Goal: Transaction & Acquisition: Purchase product/service

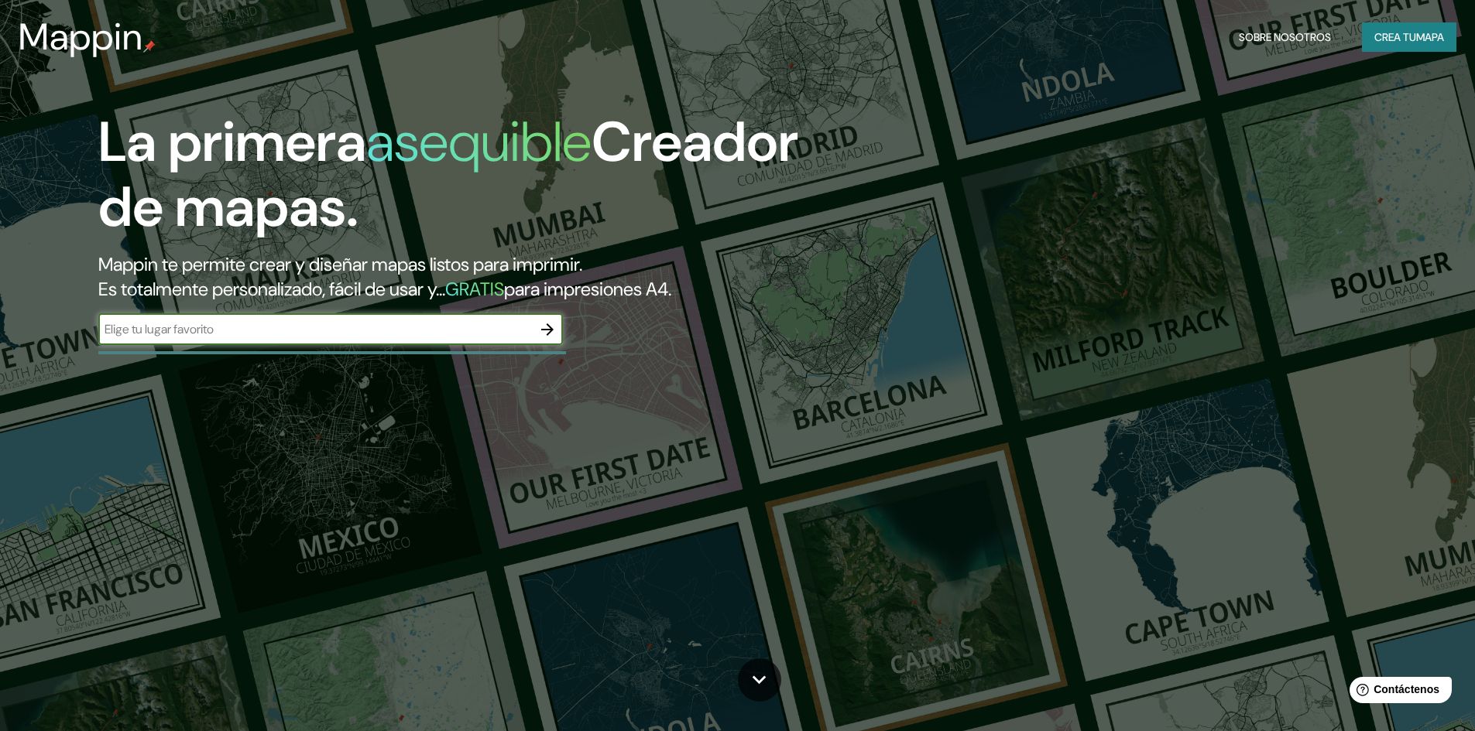
click at [488, 337] on input "text" at bounding box center [314, 329] width 433 height 18
paste input "053 [PERSON_NAME] de Atizapan 52966 Cdad. [PERSON_NAME], Méx."
type input "053 [PERSON_NAME] de Atizapan 52966 Cdad. [PERSON_NAME], Méx."
click at [541, 339] on button "button" at bounding box center [547, 329] width 31 height 31
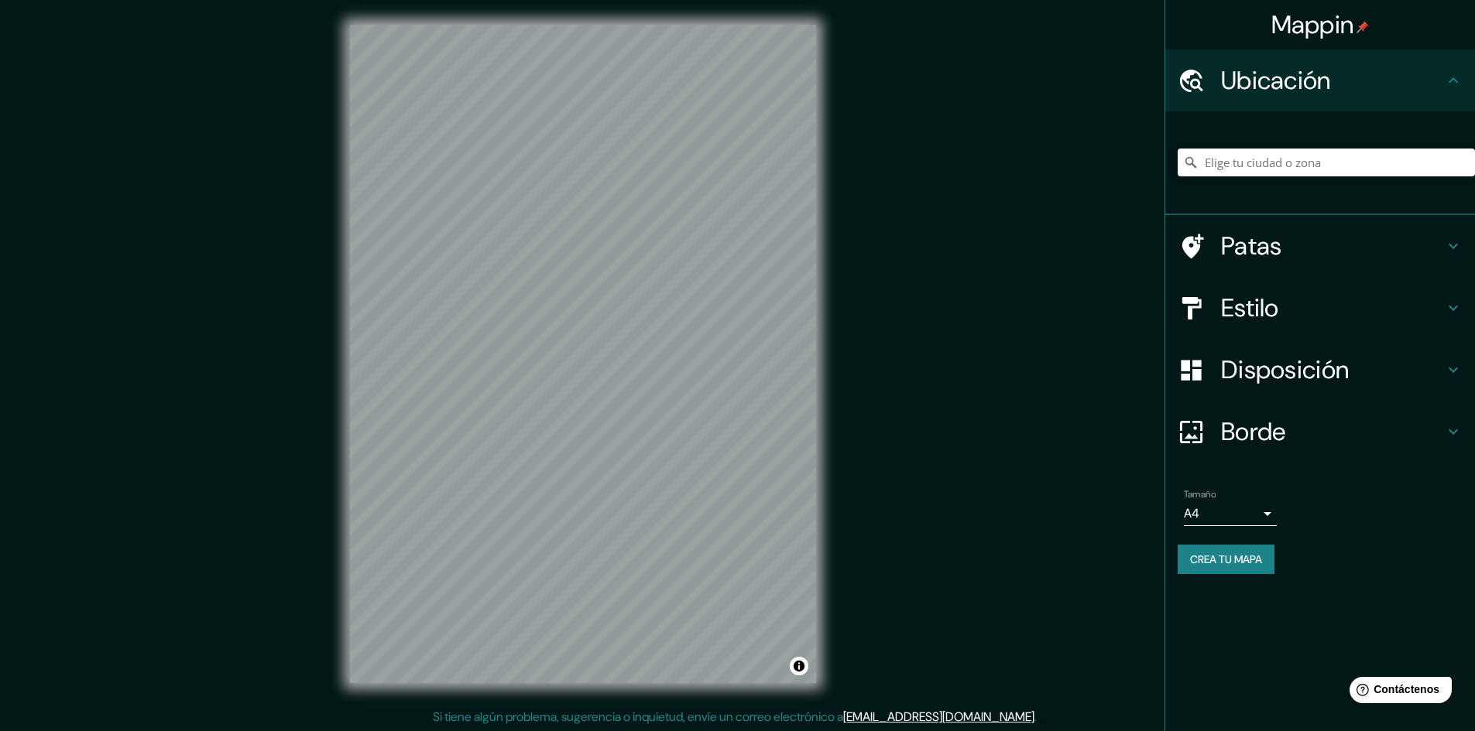
scroll to position [2, 0]
click at [1246, 161] on input "Elige tu ciudad o zona" at bounding box center [1325, 163] width 297 height 28
paste input "053 [PERSON_NAME] de Atizapan 52966 Cdad. [PERSON_NAME], Méx."
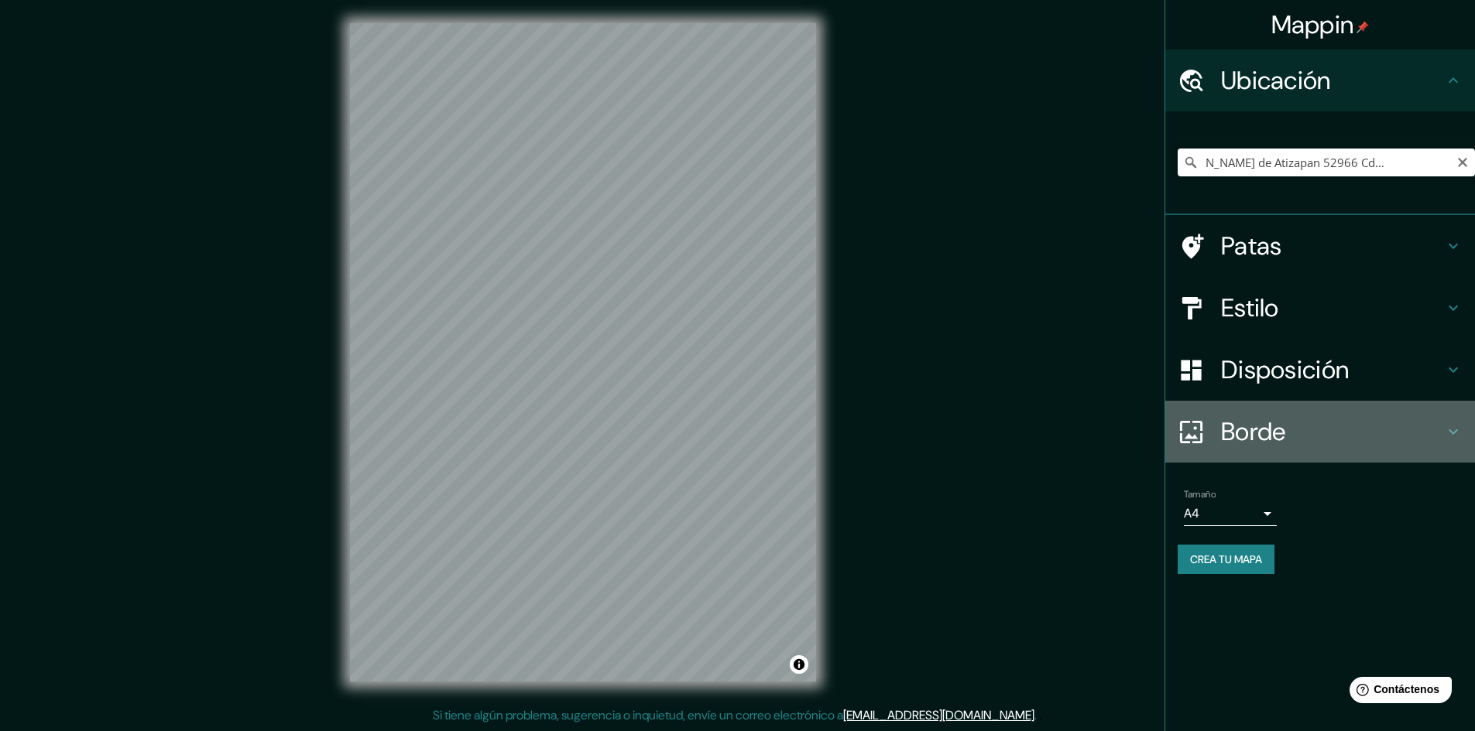
scroll to position [0, 0]
click at [1377, 457] on div "Borde" at bounding box center [1320, 432] width 310 height 62
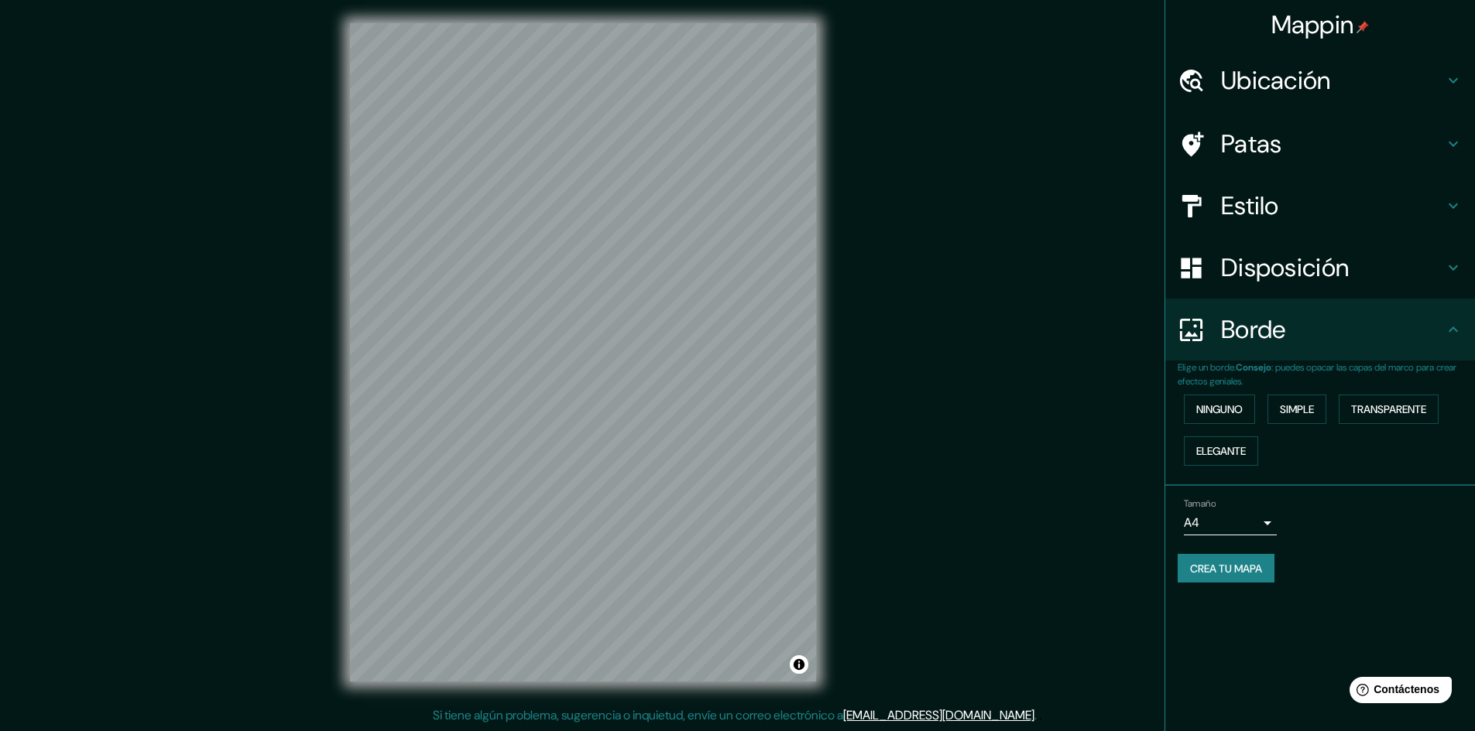
click at [1328, 84] on font "Ubicación" at bounding box center [1276, 80] width 110 height 33
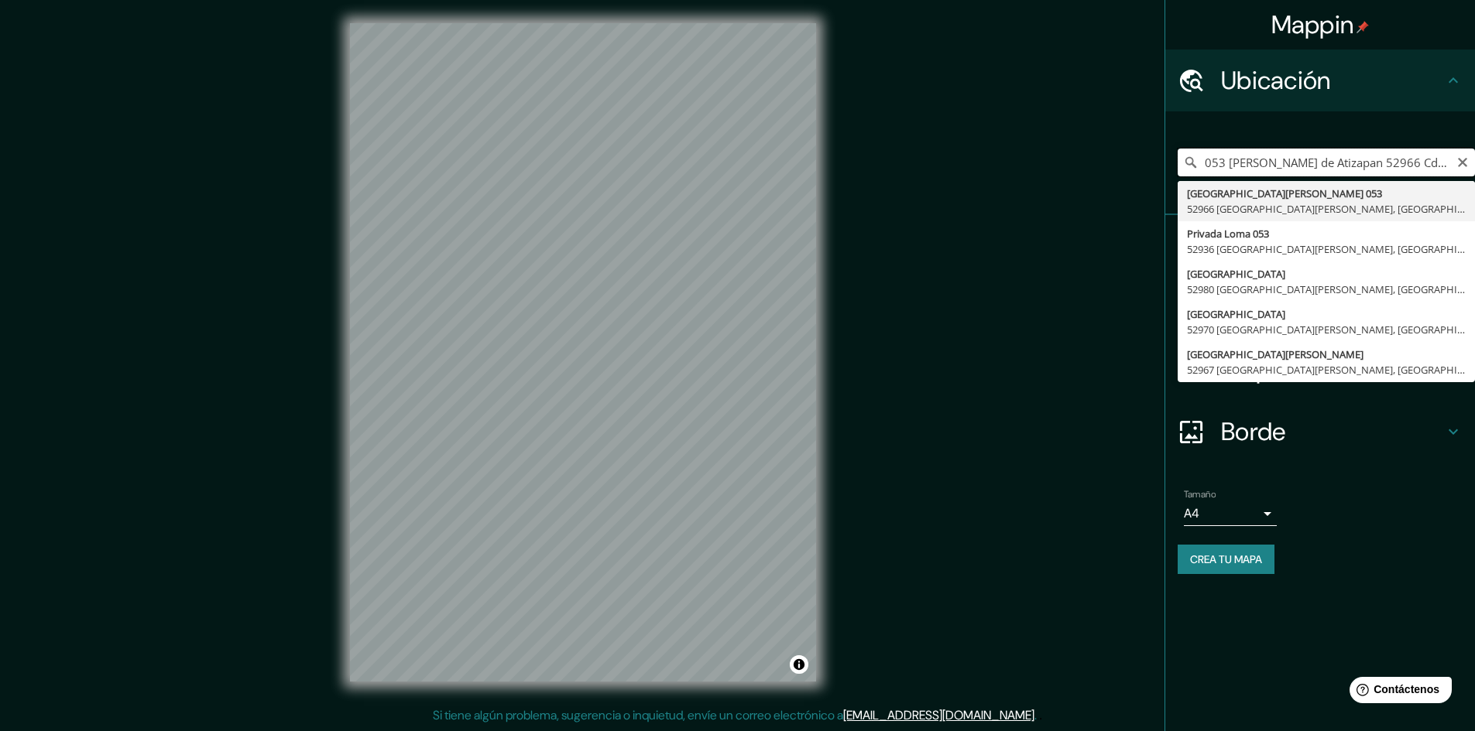
click at [1314, 163] on input "053 [PERSON_NAME] de Atizapan 52966 Cdad. [PERSON_NAME], Méx." at bounding box center [1325, 163] width 297 height 28
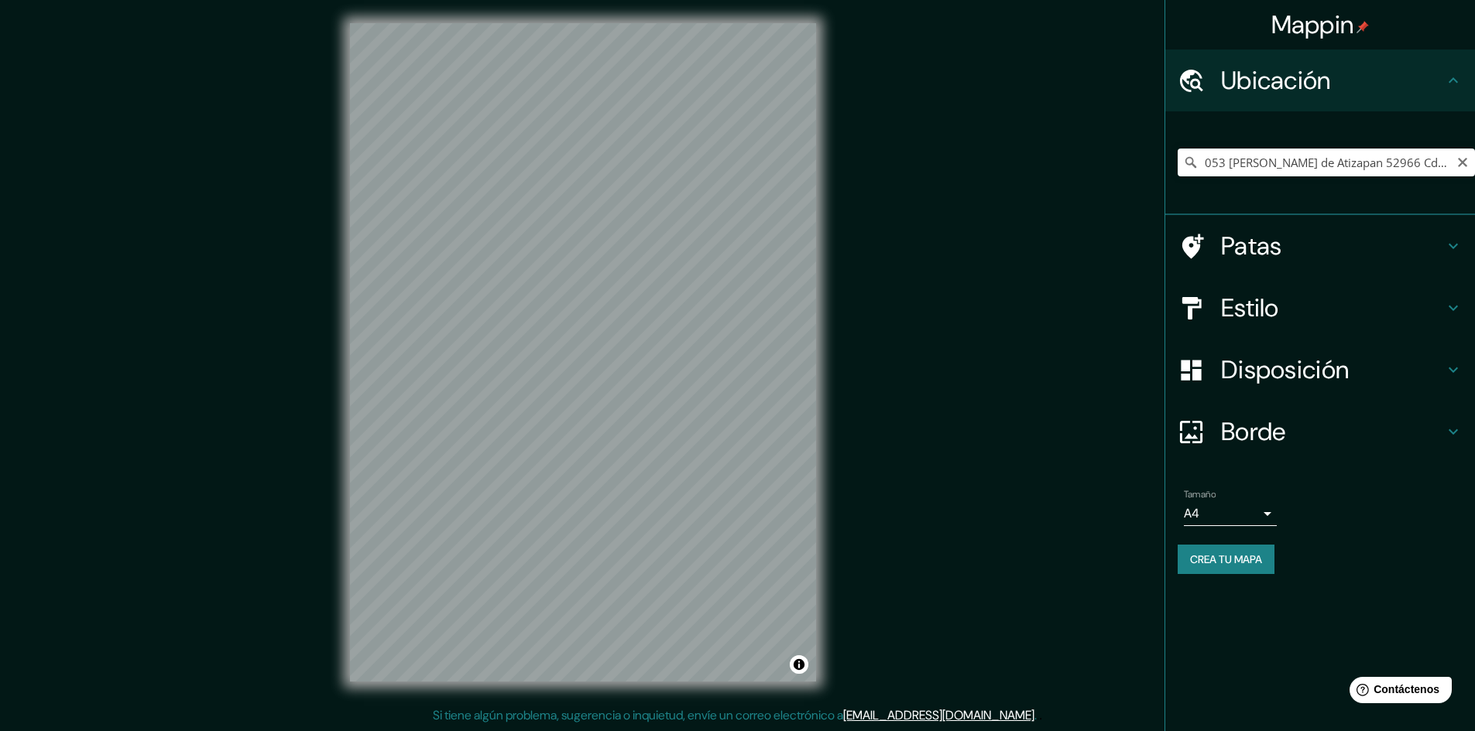
click at [1184, 159] on icon at bounding box center [1190, 162] width 15 height 15
click at [1190, 163] on icon at bounding box center [1190, 162] width 15 height 15
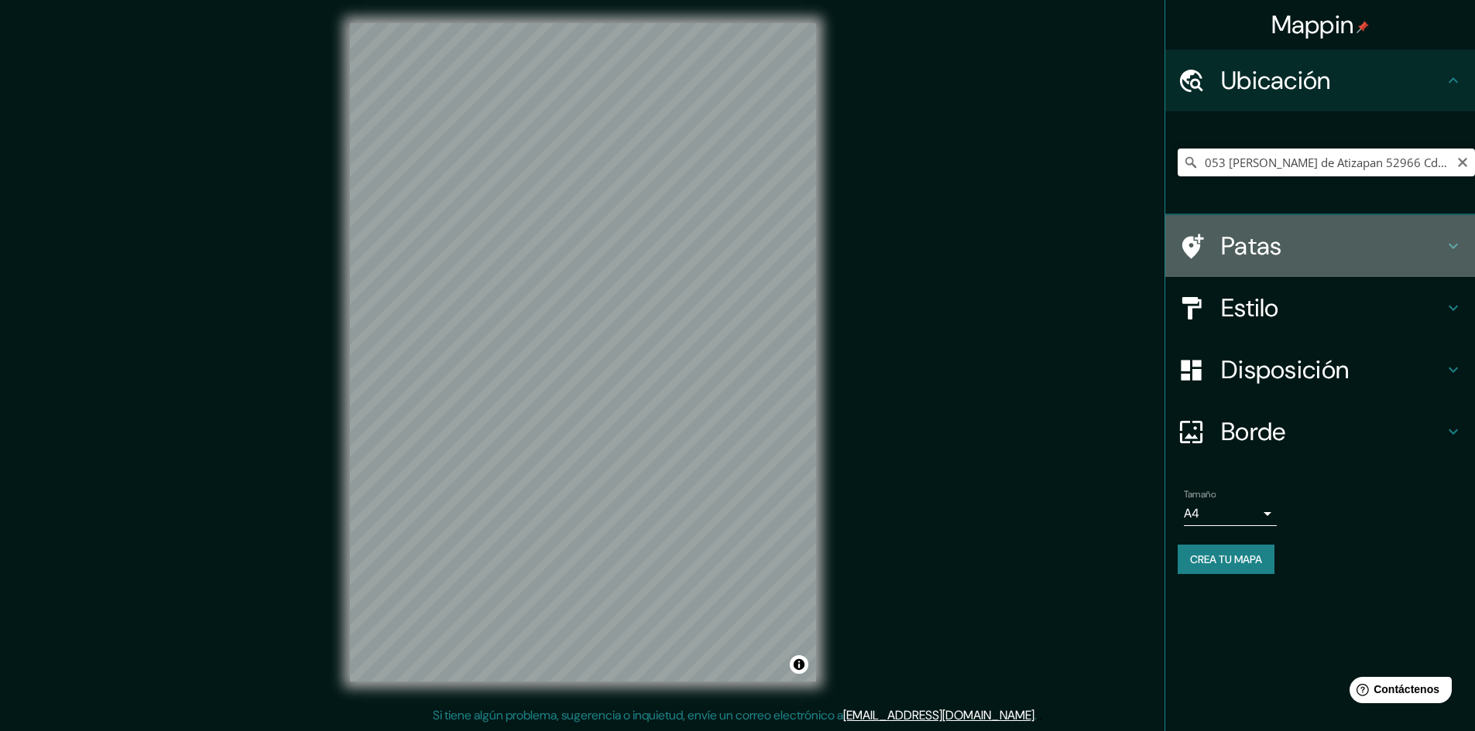
click at [1308, 256] on h4 "Patas" at bounding box center [1332, 246] width 223 height 31
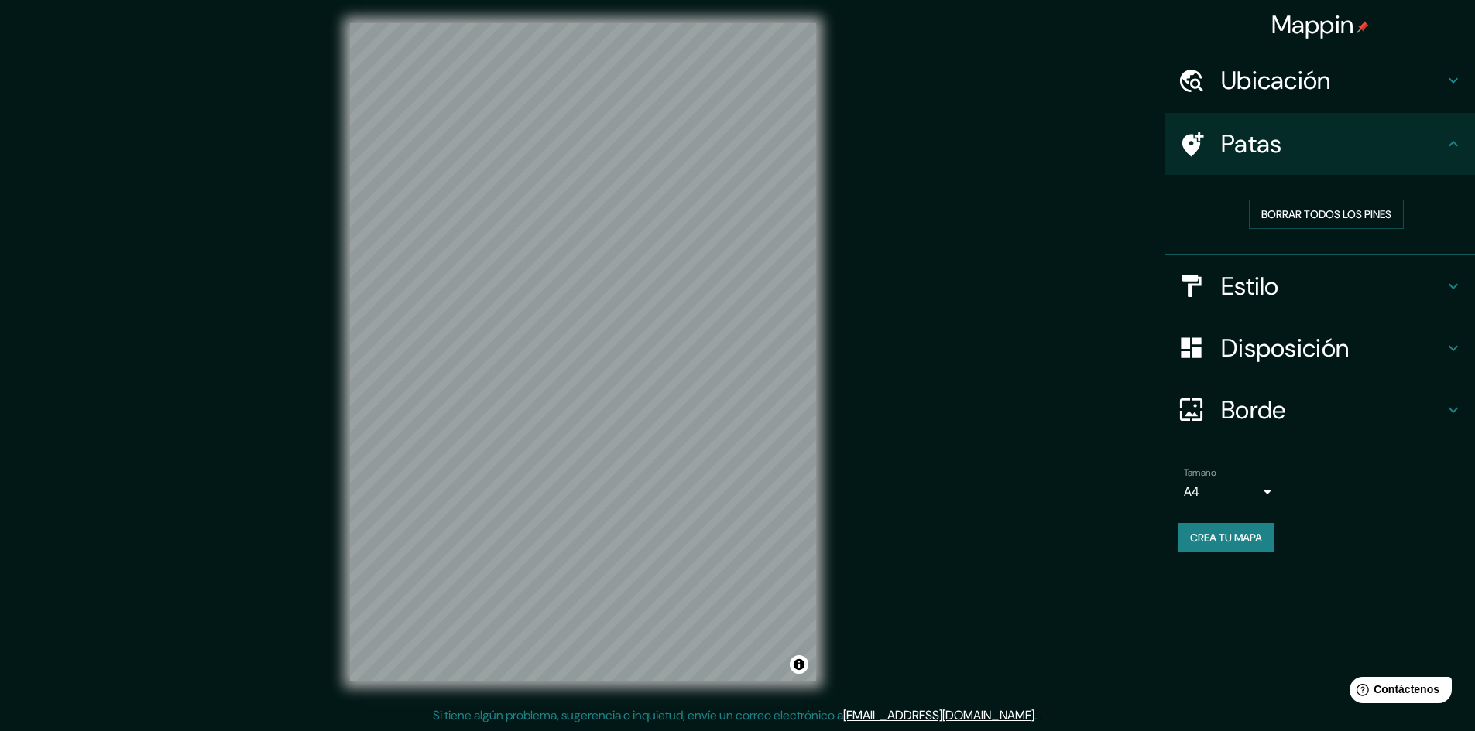
click at [1398, 159] on h4 "Patas" at bounding box center [1332, 143] width 223 height 31
click at [1400, 80] on h4 "Ubicación" at bounding box center [1332, 80] width 223 height 31
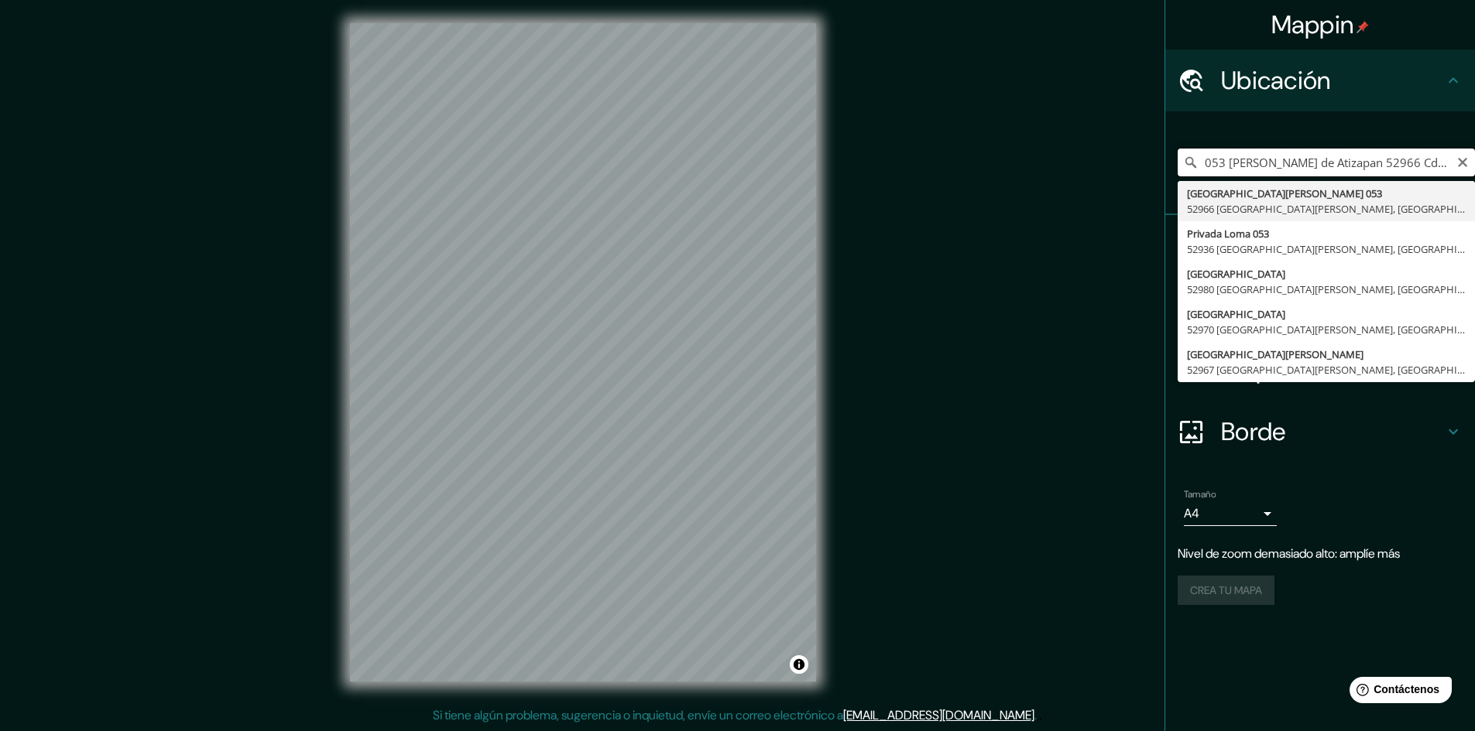
click at [1431, 156] on input "053 [PERSON_NAME] de Atizapan 52966 Cdad. [PERSON_NAME], Méx." at bounding box center [1325, 163] width 297 height 28
type input "[STREET_ADDRESS][PERSON_NAME][PERSON_NAME]"
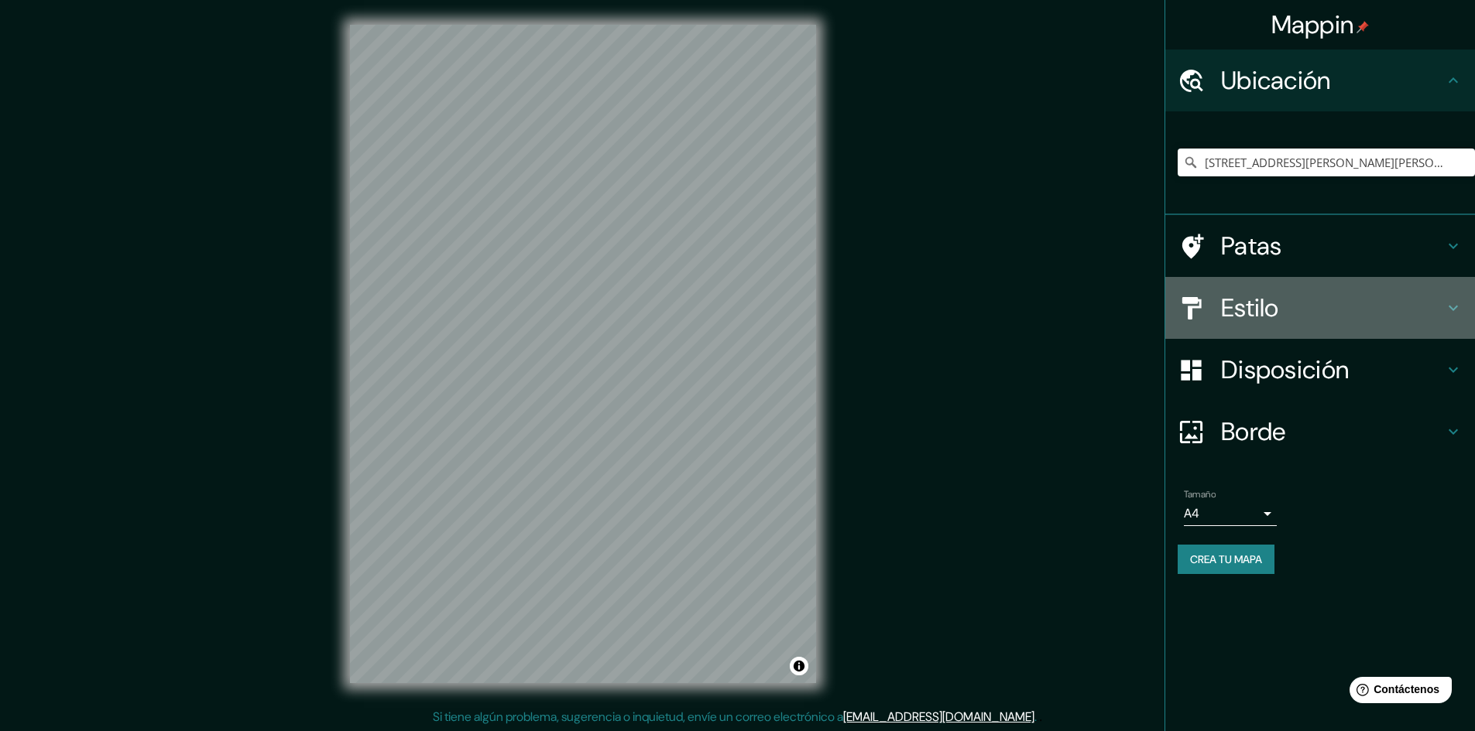
click at [1281, 307] on h4 "Estilo" at bounding box center [1332, 308] width 223 height 31
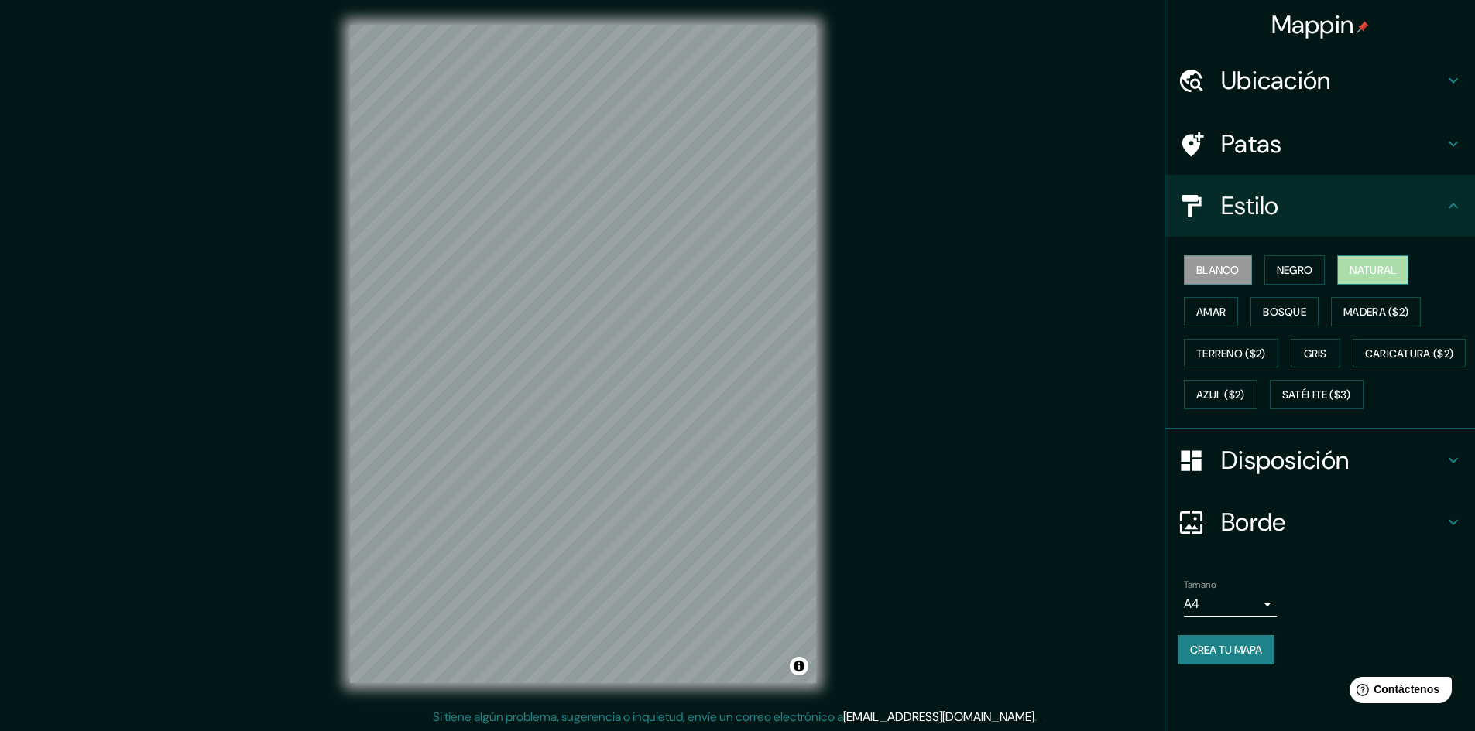
click at [1403, 266] on button "Natural" at bounding box center [1372, 269] width 71 height 29
click at [1396, 307] on font "Madera ($2)" at bounding box center [1375, 312] width 65 height 14
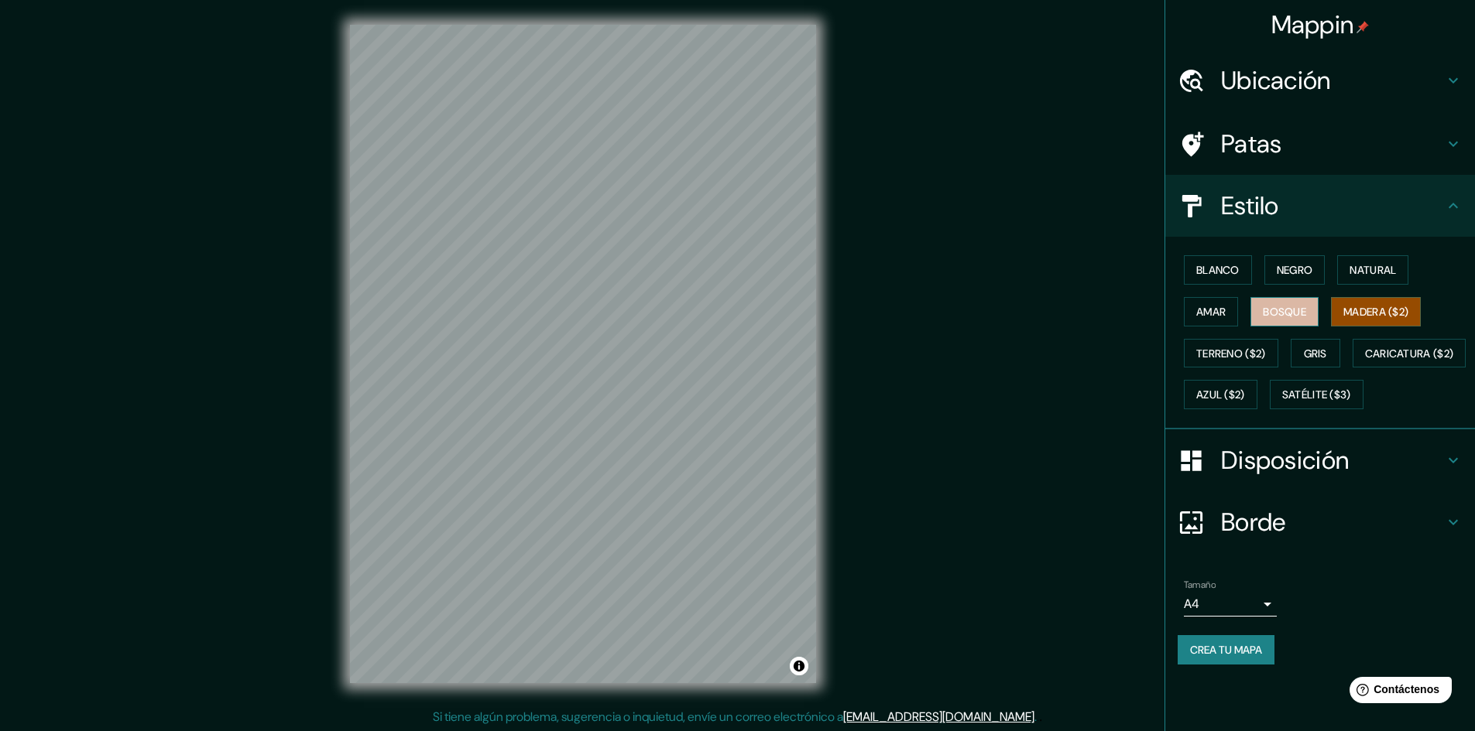
click at [1317, 305] on button "Bosque" at bounding box center [1284, 311] width 68 height 29
click at [1207, 311] on font "Amar" at bounding box center [1210, 312] width 29 height 14
click at [1214, 285] on div "Blanco Negro Natural [PERSON_NAME] ($2) Terreno ($2) Gris Caricatura ($2) Azul …" at bounding box center [1325, 332] width 297 height 166
click at [1231, 270] on font "Blanco" at bounding box center [1217, 270] width 43 height 14
click at [1293, 269] on font "Negro" at bounding box center [1294, 270] width 36 height 14
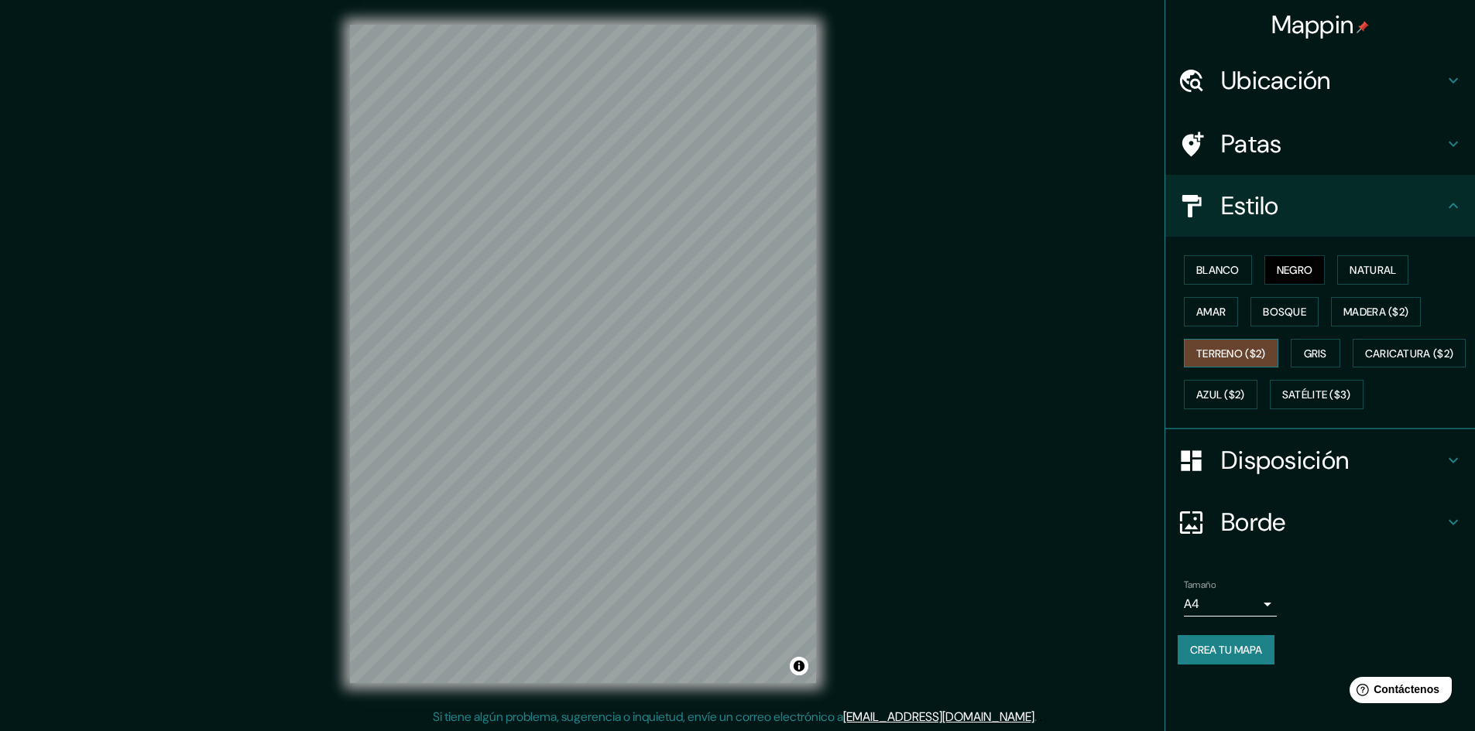
click at [1247, 349] on font "Terreno ($2)" at bounding box center [1231, 354] width 70 height 14
click at [1305, 350] on button "Gris" at bounding box center [1315, 353] width 50 height 29
drag, startPoint x: 1248, startPoint y: 396, endPoint x: 1277, endPoint y: 408, distance: 31.6
click at [1365, 361] on font "Caricatura ($2)" at bounding box center [1409, 354] width 89 height 14
click at [1257, 396] on button "Azul ($2)" at bounding box center [1220, 394] width 74 height 29
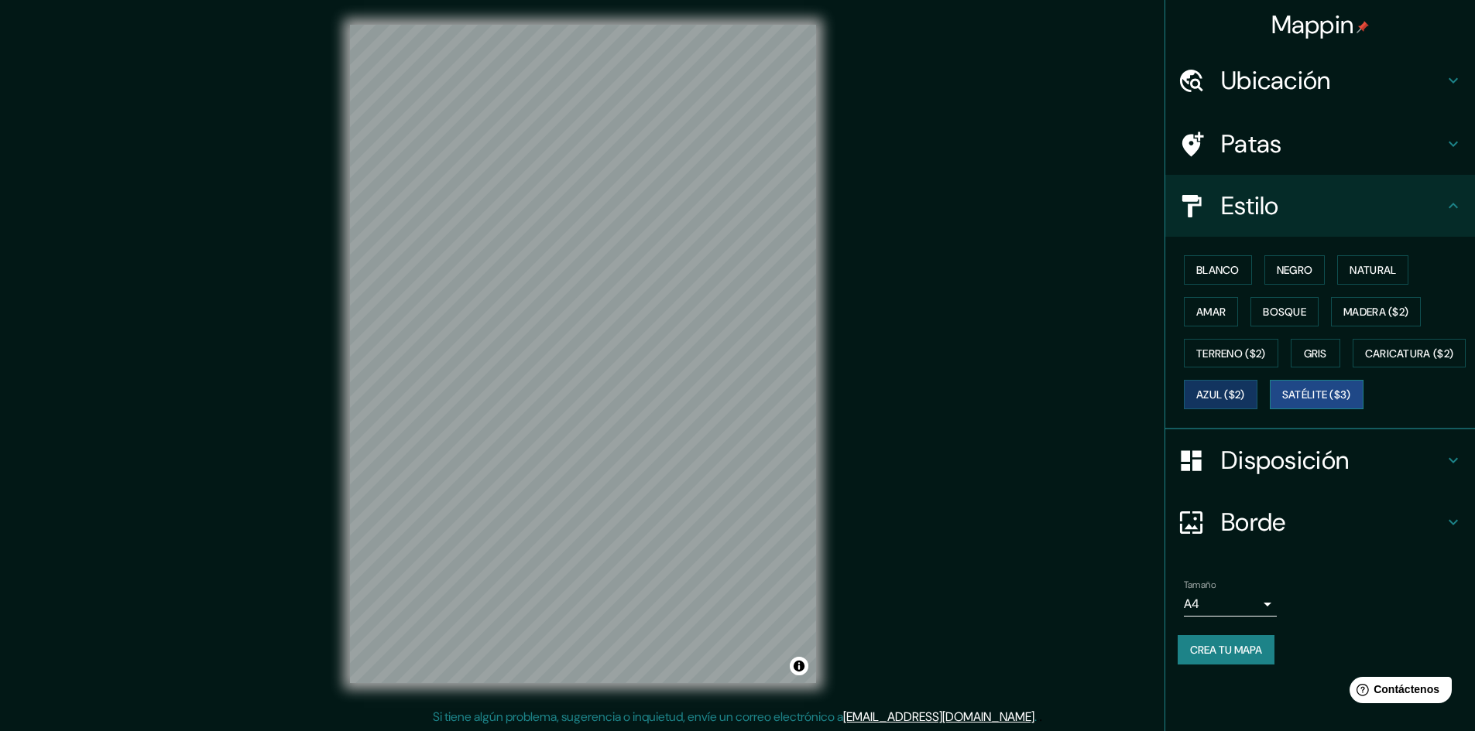
click at [1282, 402] on font "Satélite ($3)" at bounding box center [1316, 396] width 69 height 14
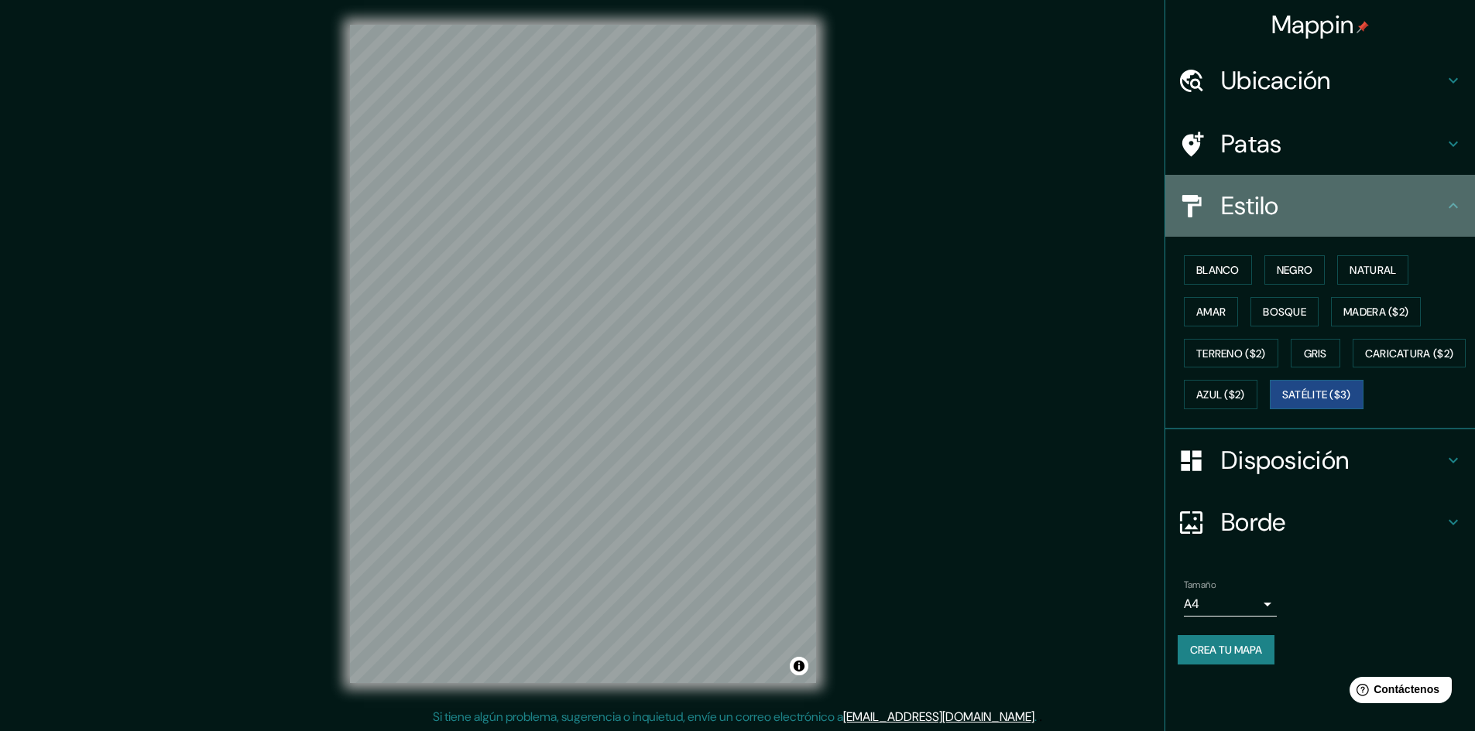
click at [1355, 218] on h4 "Estilo" at bounding box center [1332, 205] width 223 height 31
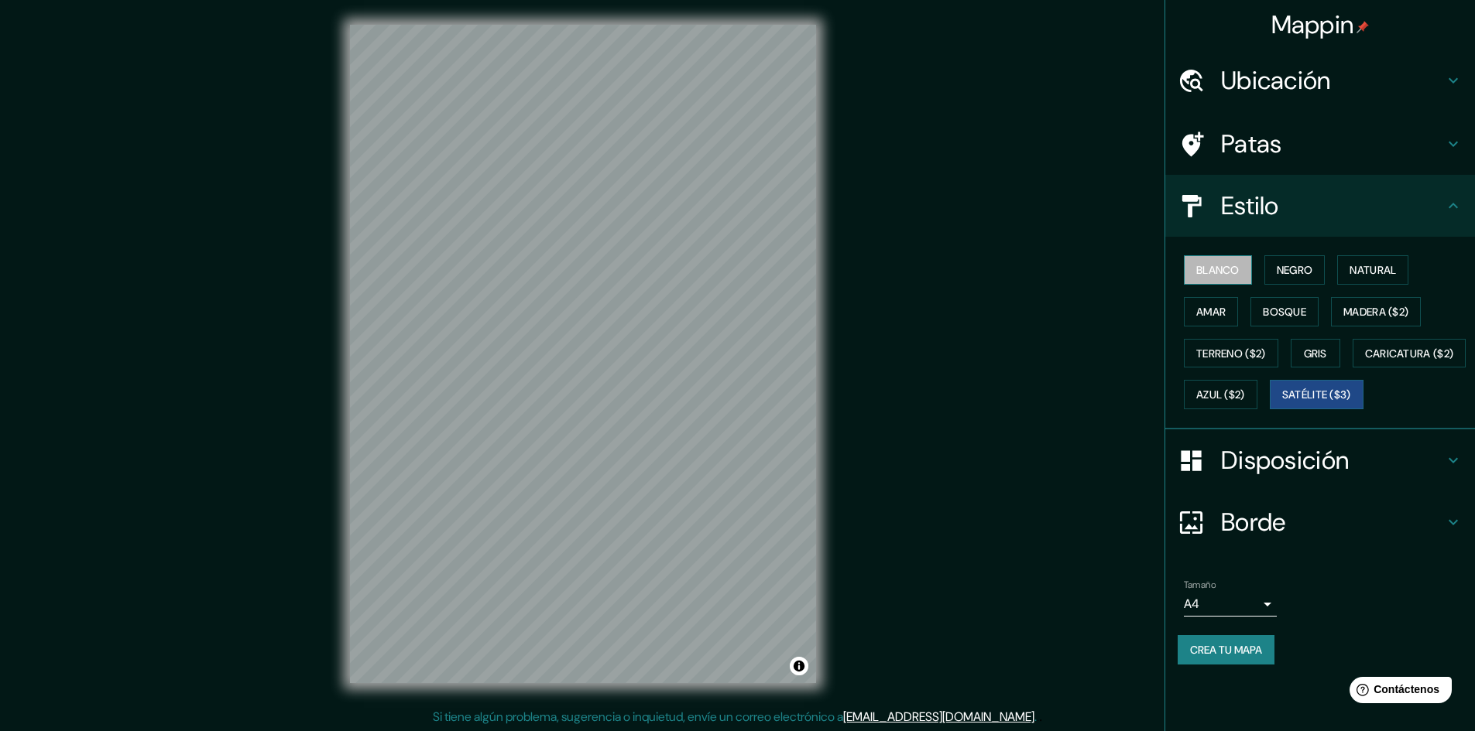
click at [1236, 265] on font "Blanco" at bounding box center [1217, 270] width 43 height 14
click at [1291, 269] on font "Negro" at bounding box center [1294, 270] width 36 height 14
click at [1380, 278] on font "Natural" at bounding box center [1372, 270] width 46 height 20
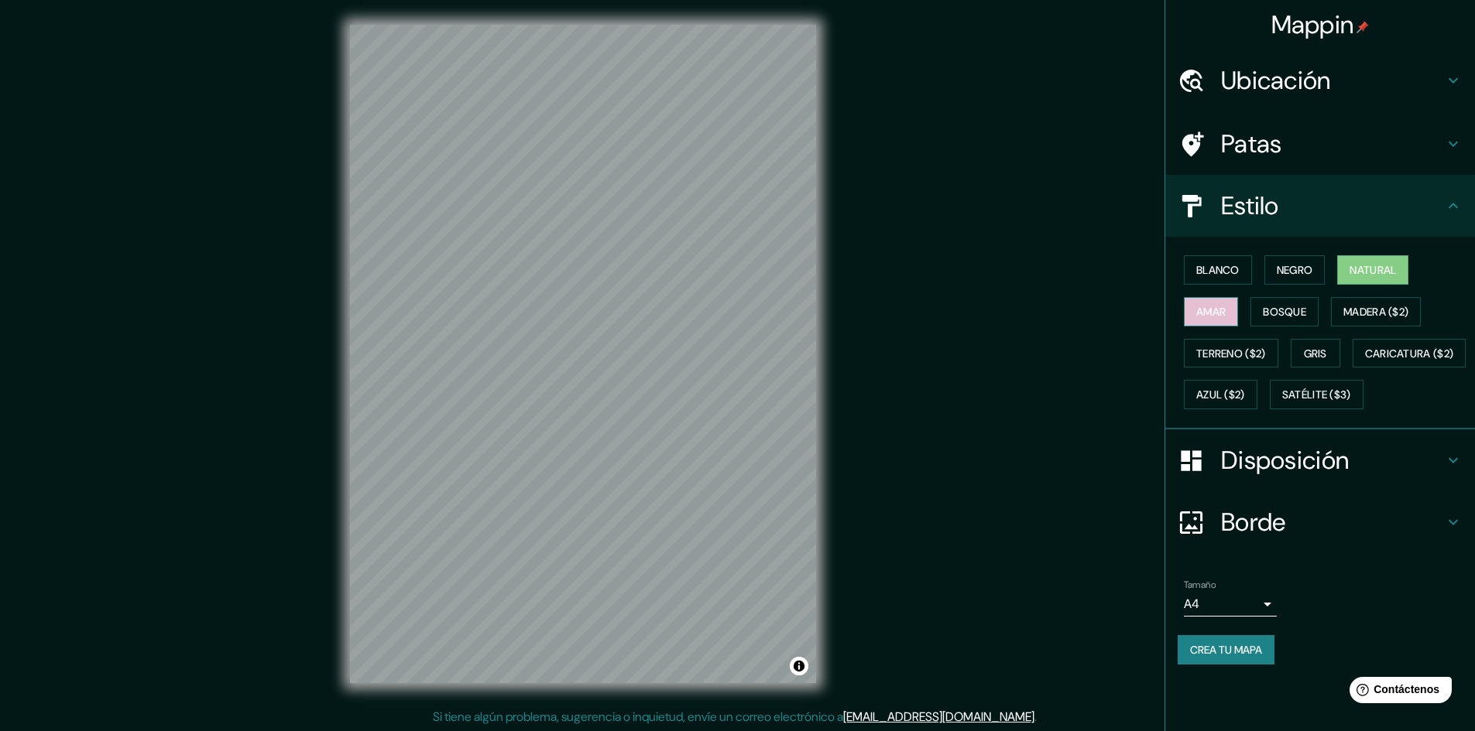
click at [1200, 311] on font "Amar" at bounding box center [1210, 312] width 29 height 14
click at [1279, 317] on font "Bosque" at bounding box center [1283, 312] width 43 height 14
click at [1420, 307] on button "Madera ($2)" at bounding box center [1376, 311] width 90 height 29
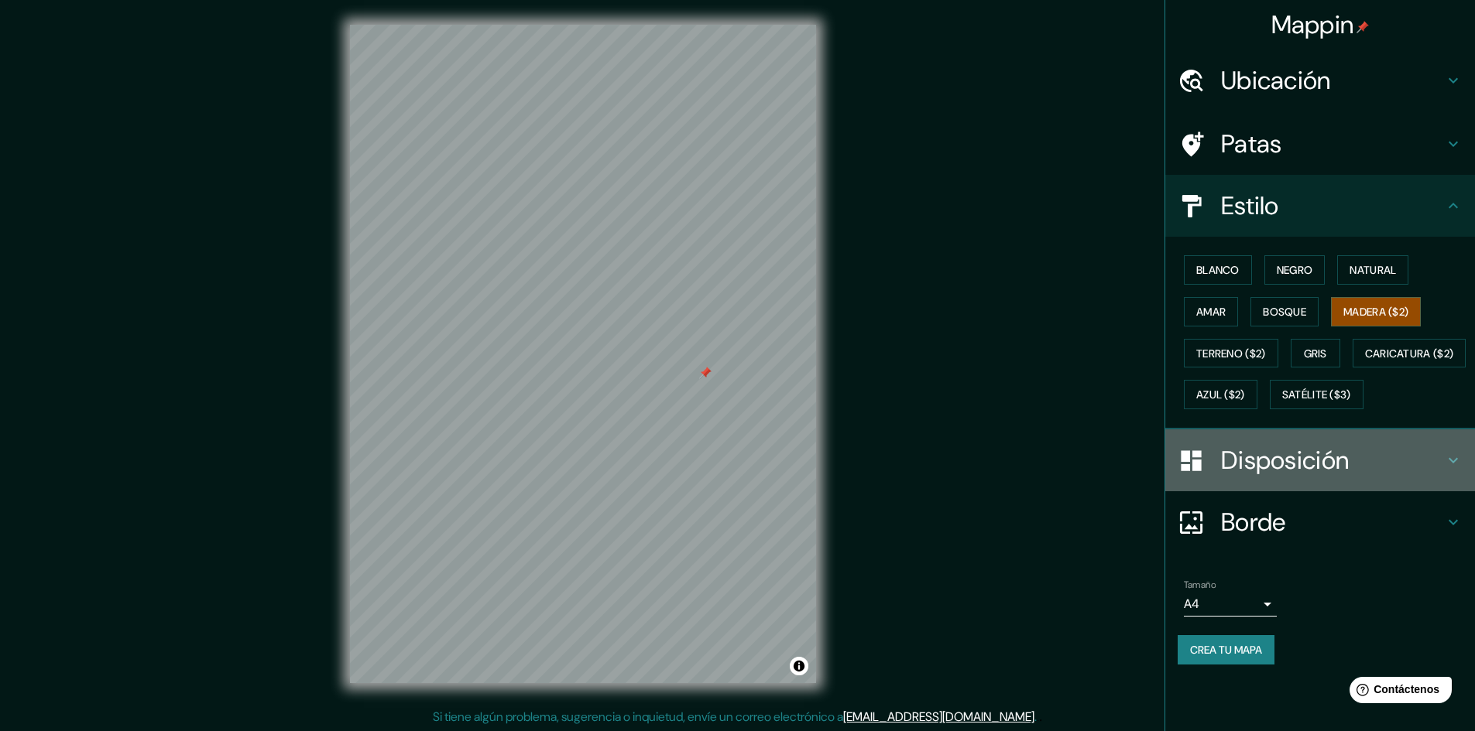
click at [1296, 477] on font "Disposición" at bounding box center [1285, 460] width 128 height 33
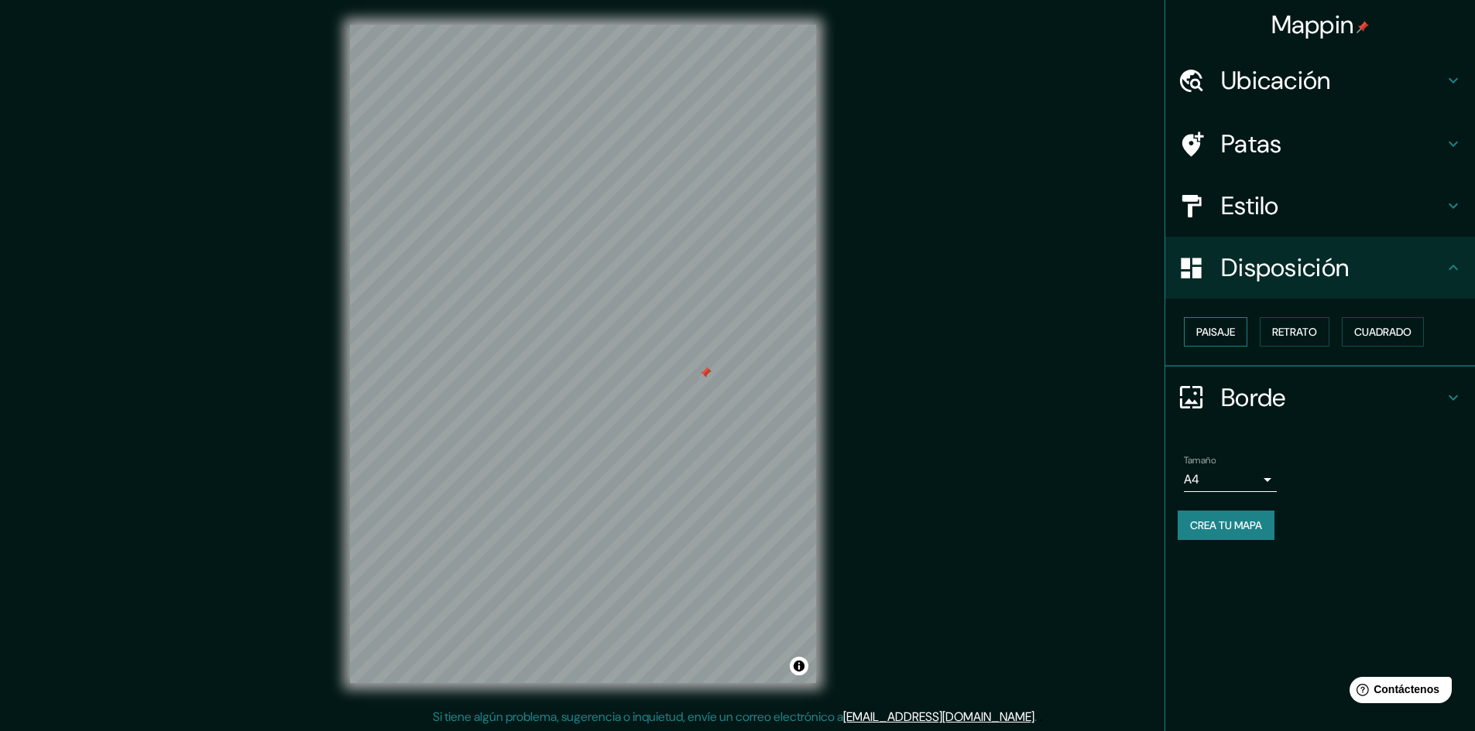
click at [1237, 334] on button "Paisaje" at bounding box center [1214, 331] width 63 height 29
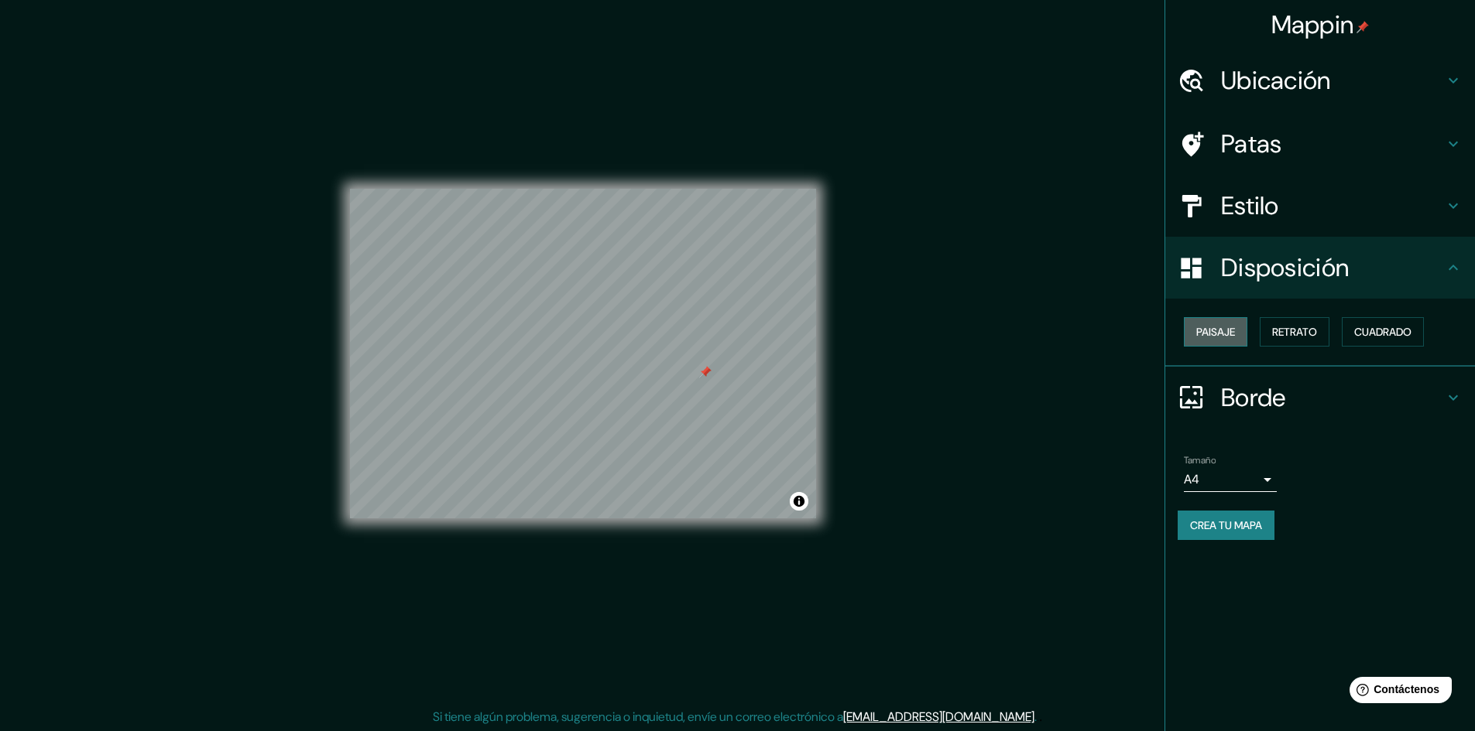
click at [1237, 334] on button "Paisaje" at bounding box center [1214, 331] width 63 height 29
click at [1317, 334] on font "Retrato" at bounding box center [1294, 332] width 45 height 14
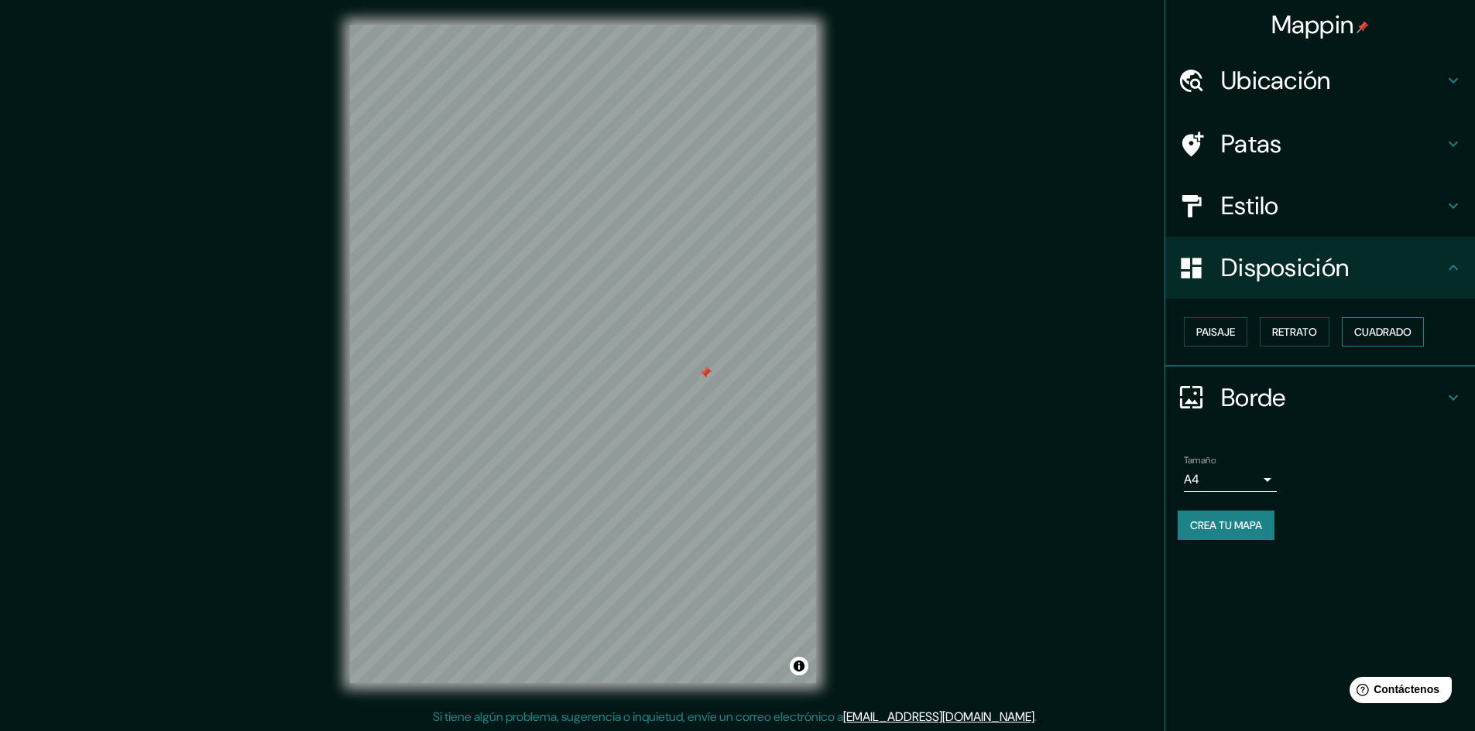
click at [1423, 337] on button "Cuadrado" at bounding box center [1382, 331] width 82 height 29
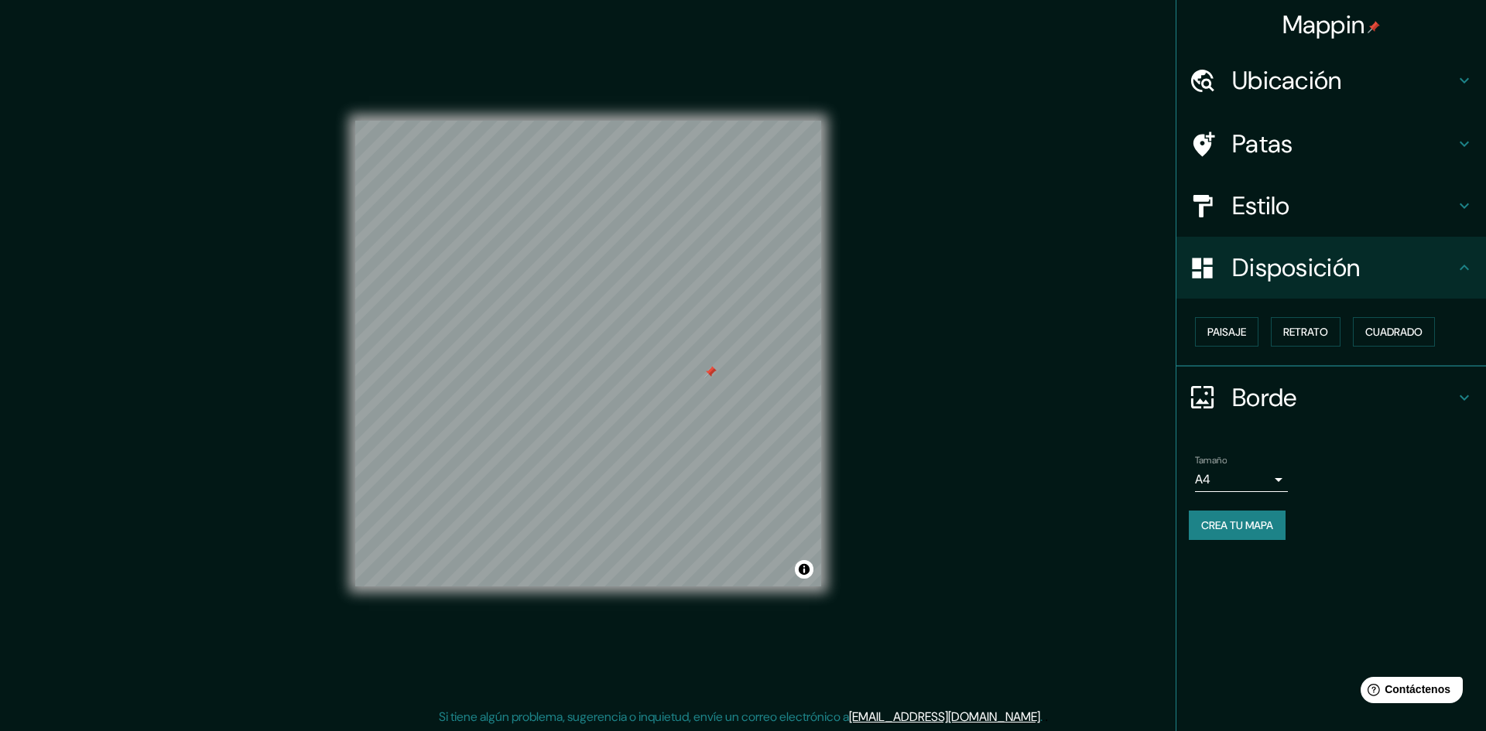
click at [1245, 485] on body "Mappin Ubicación [STREET_ADDRESS][PERSON_NAME][PERSON_NAME] Patas Estilo Dispos…" at bounding box center [743, 365] width 1486 height 731
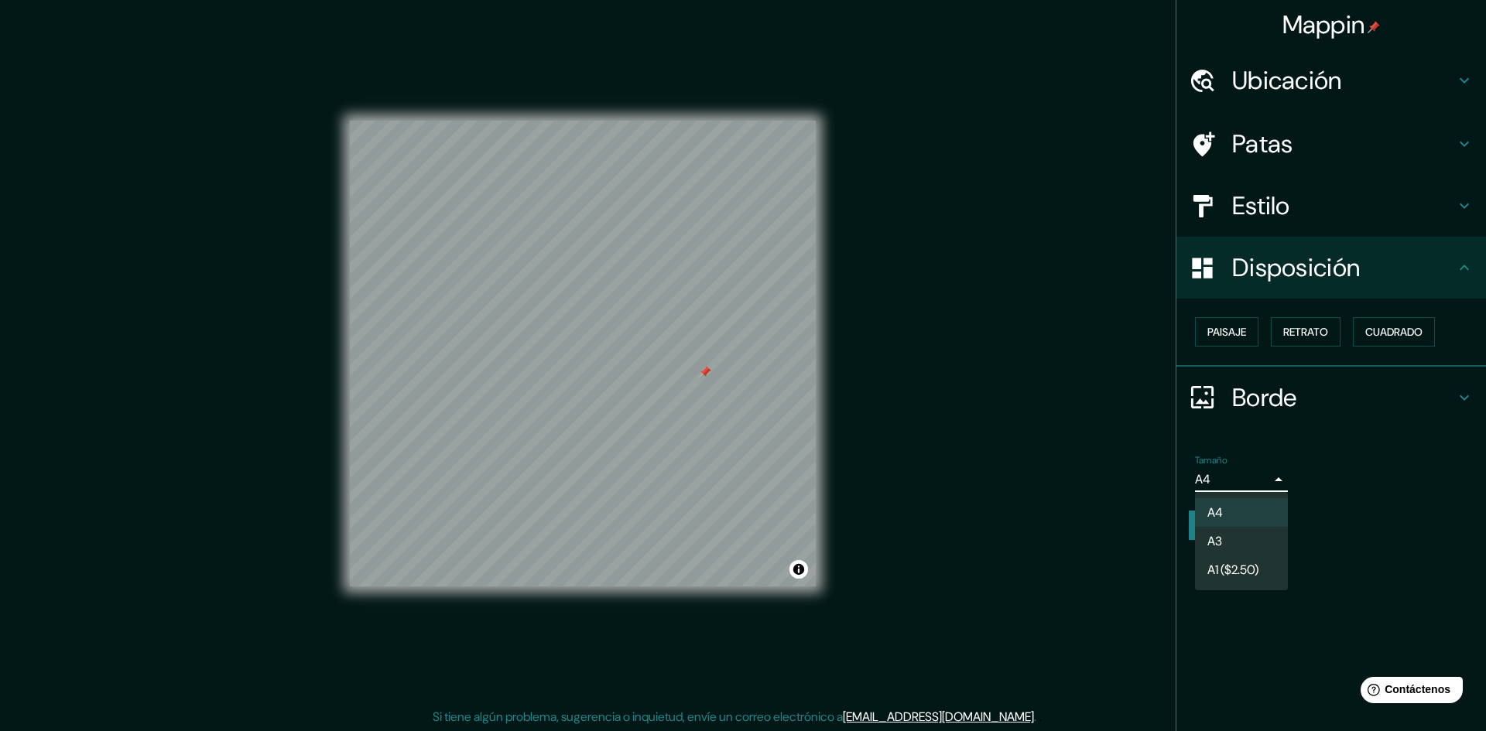
click at [1224, 546] on li "A3" at bounding box center [1241, 541] width 93 height 29
type input "a4"
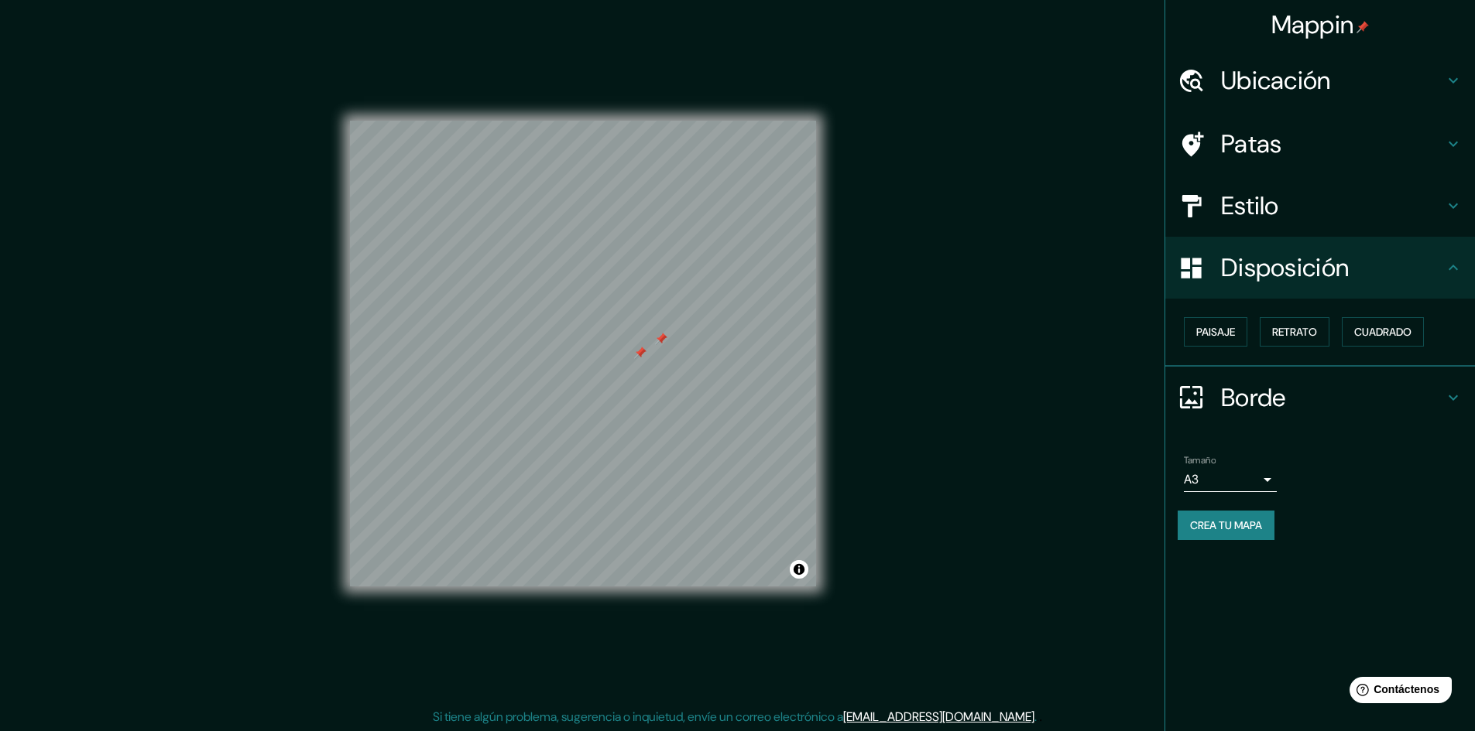
click at [659, 338] on div at bounding box center [661, 339] width 12 height 12
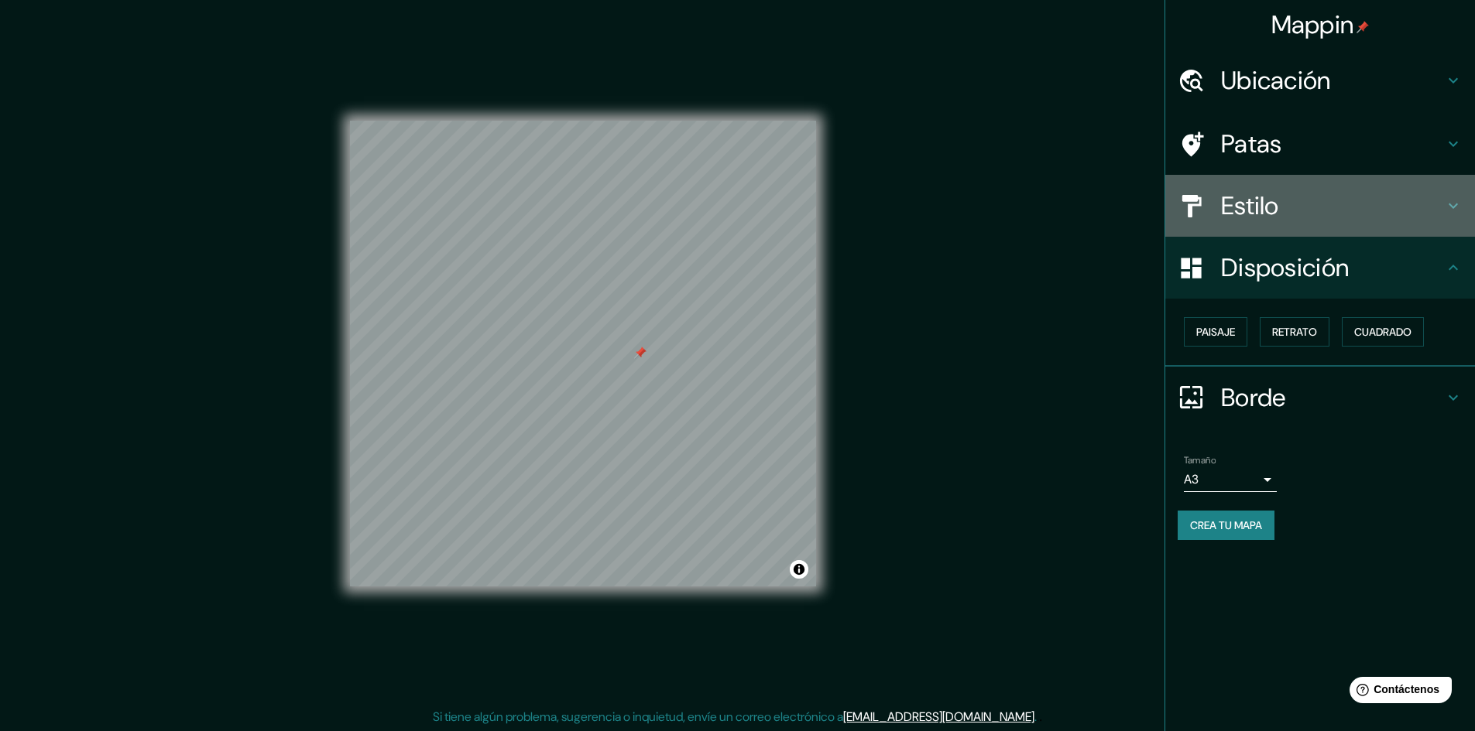
click at [1293, 204] on h4 "Estilo" at bounding box center [1332, 205] width 223 height 31
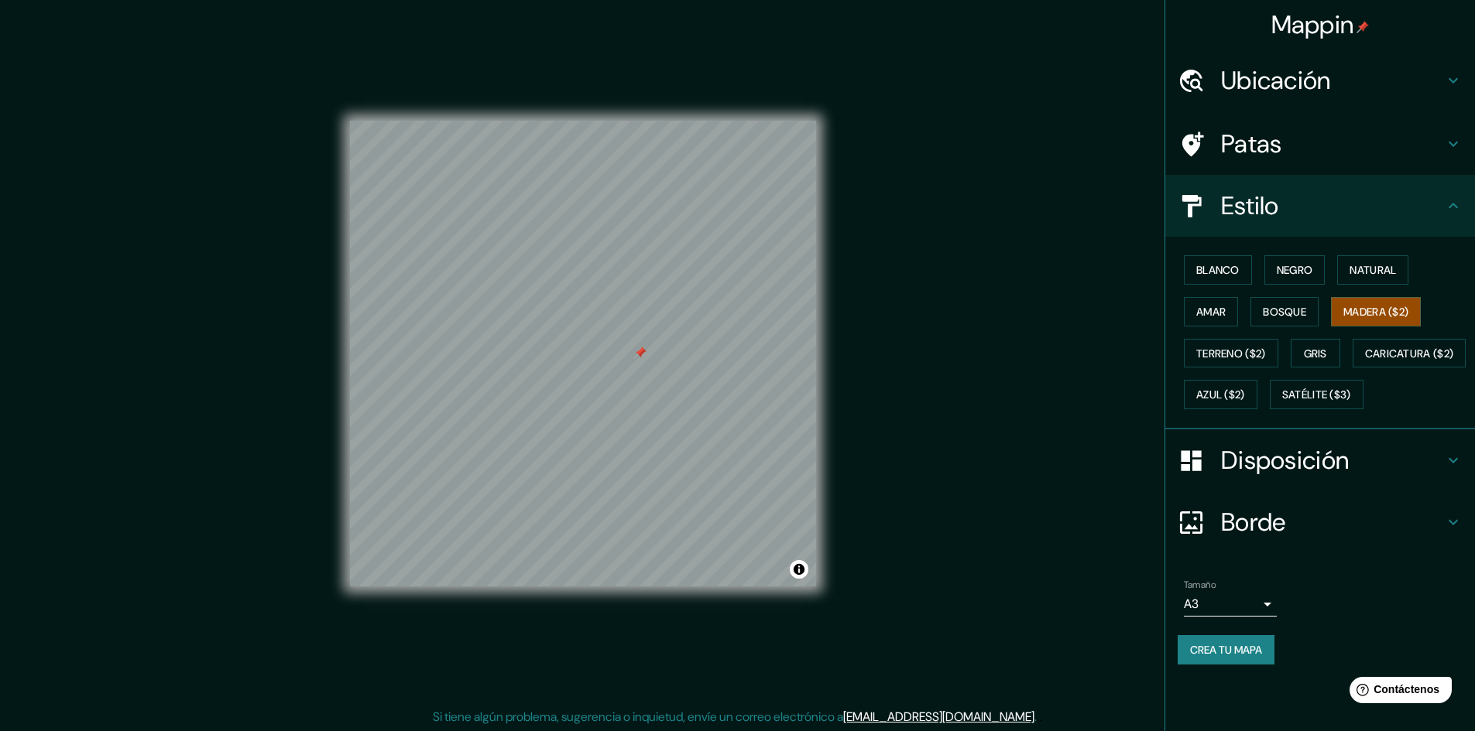
click at [1295, 158] on h4 "Patas" at bounding box center [1332, 143] width 223 height 31
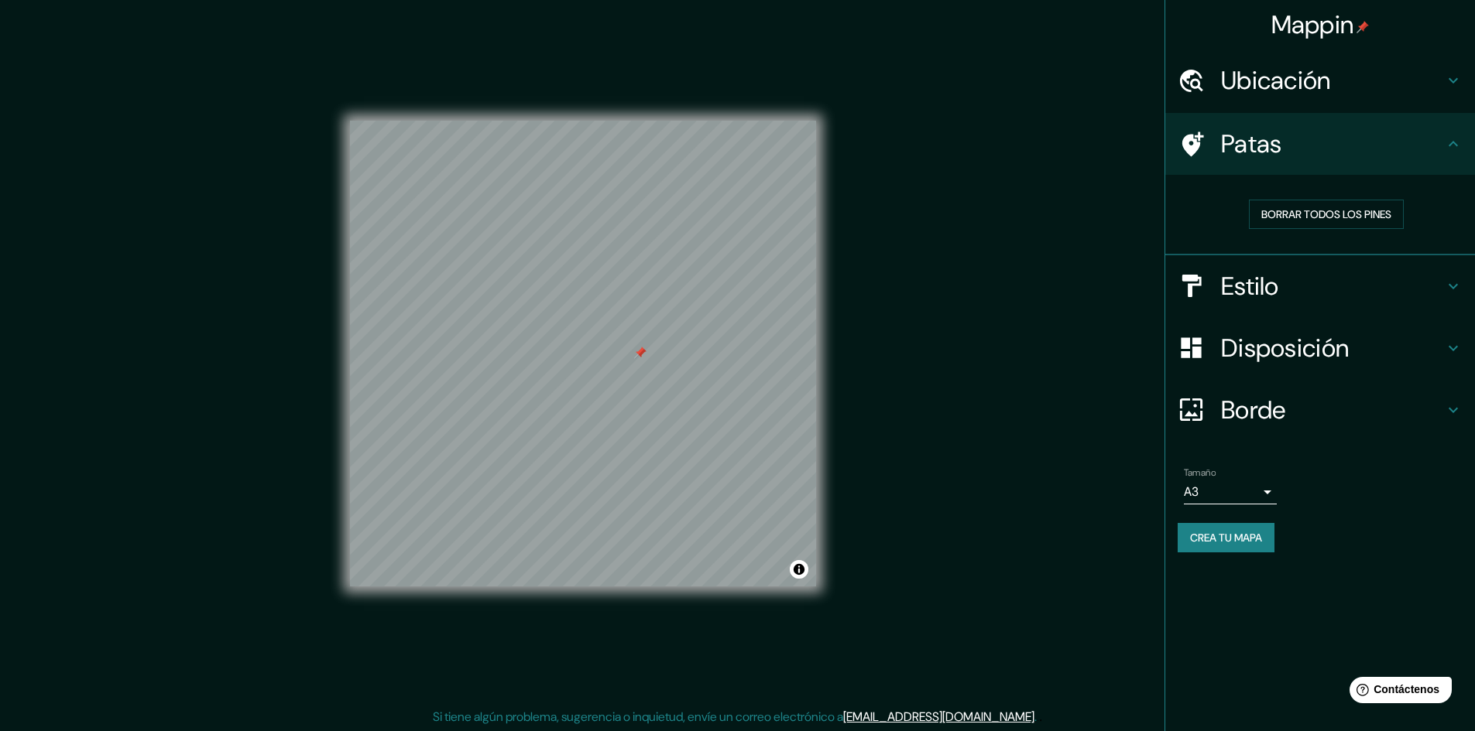
click at [1308, 160] on div "Patas" at bounding box center [1320, 144] width 310 height 62
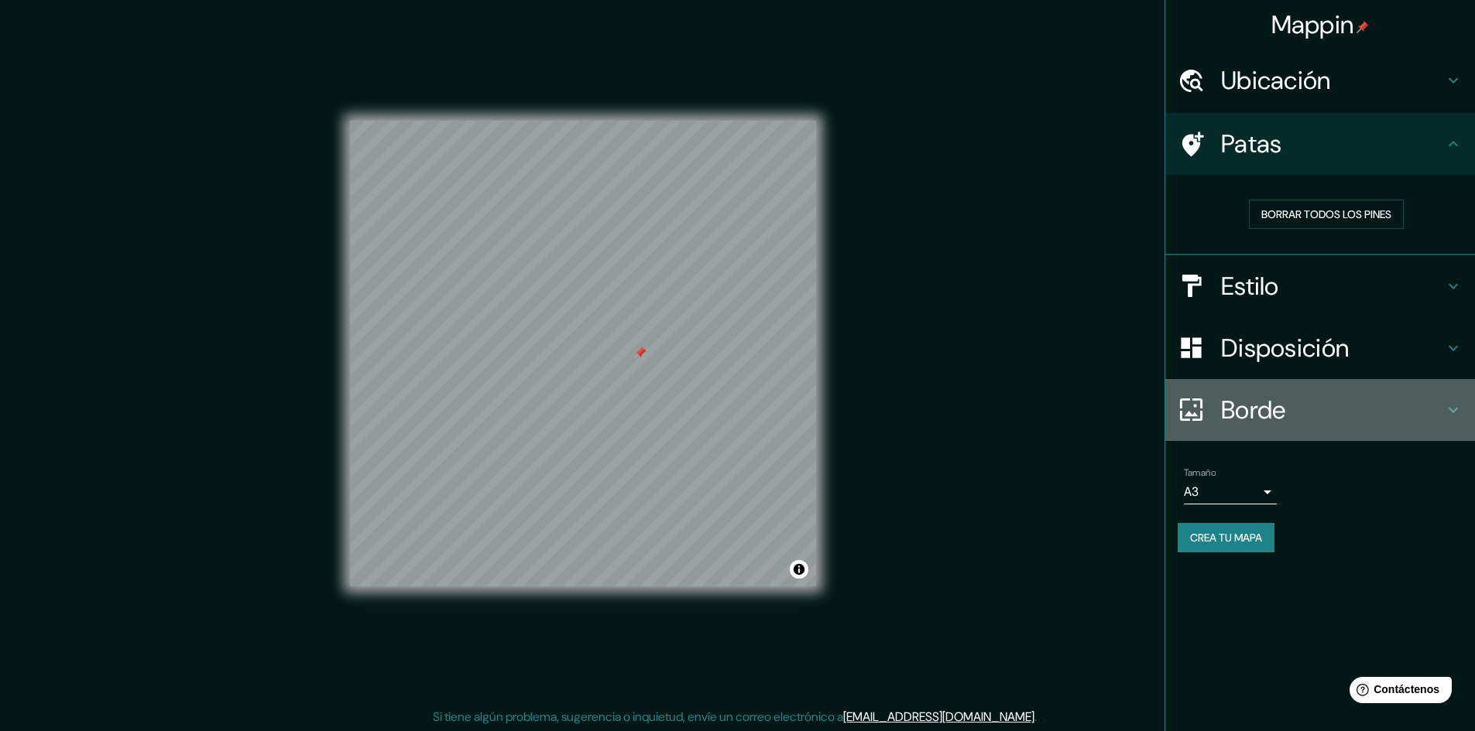
click at [1238, 412] on font "Borde" at bounding box center [1253, 410] width 65 height 33
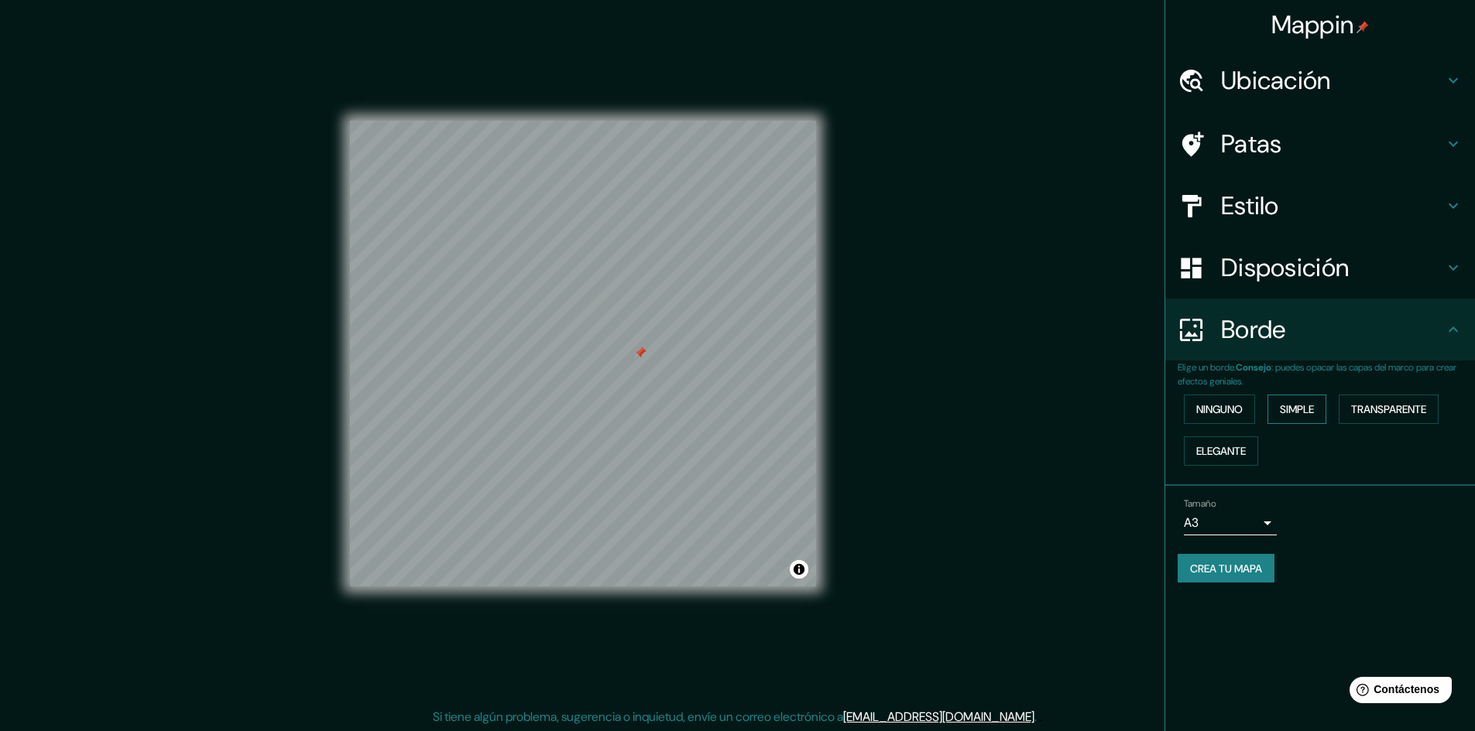
click at [1322, 417] on button "Simple" at bounding box center [1296, 409] width 59 height 29
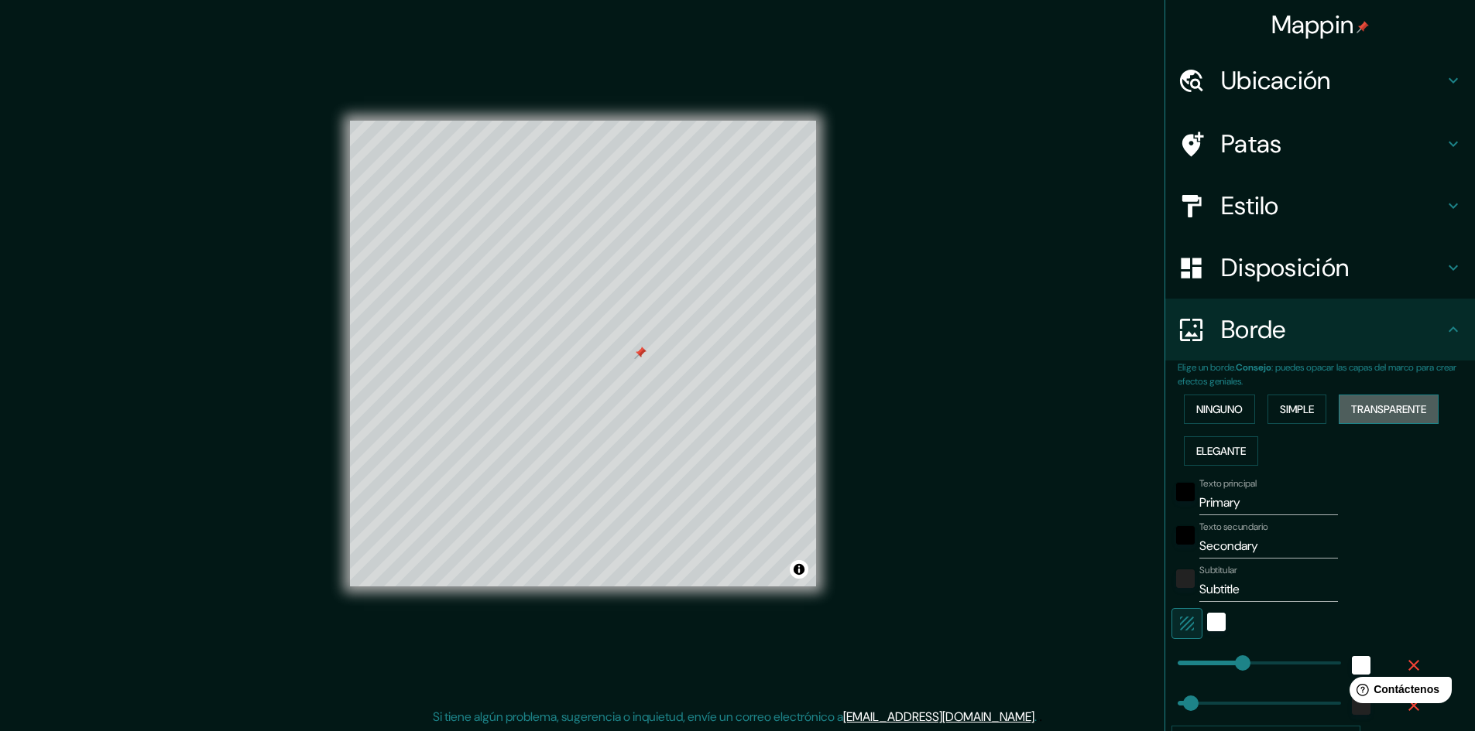
click at [1378, 410] on font "Transparente" at bounding box center [1388, 409] width 75 height 14
click at [1223, 447] on font "Elegante" at bounding box center [1221, 451] width 50 height 14
click at [1225, 407] on font "Ninguno" at bounding box center [1219, 409] width 46 height 14
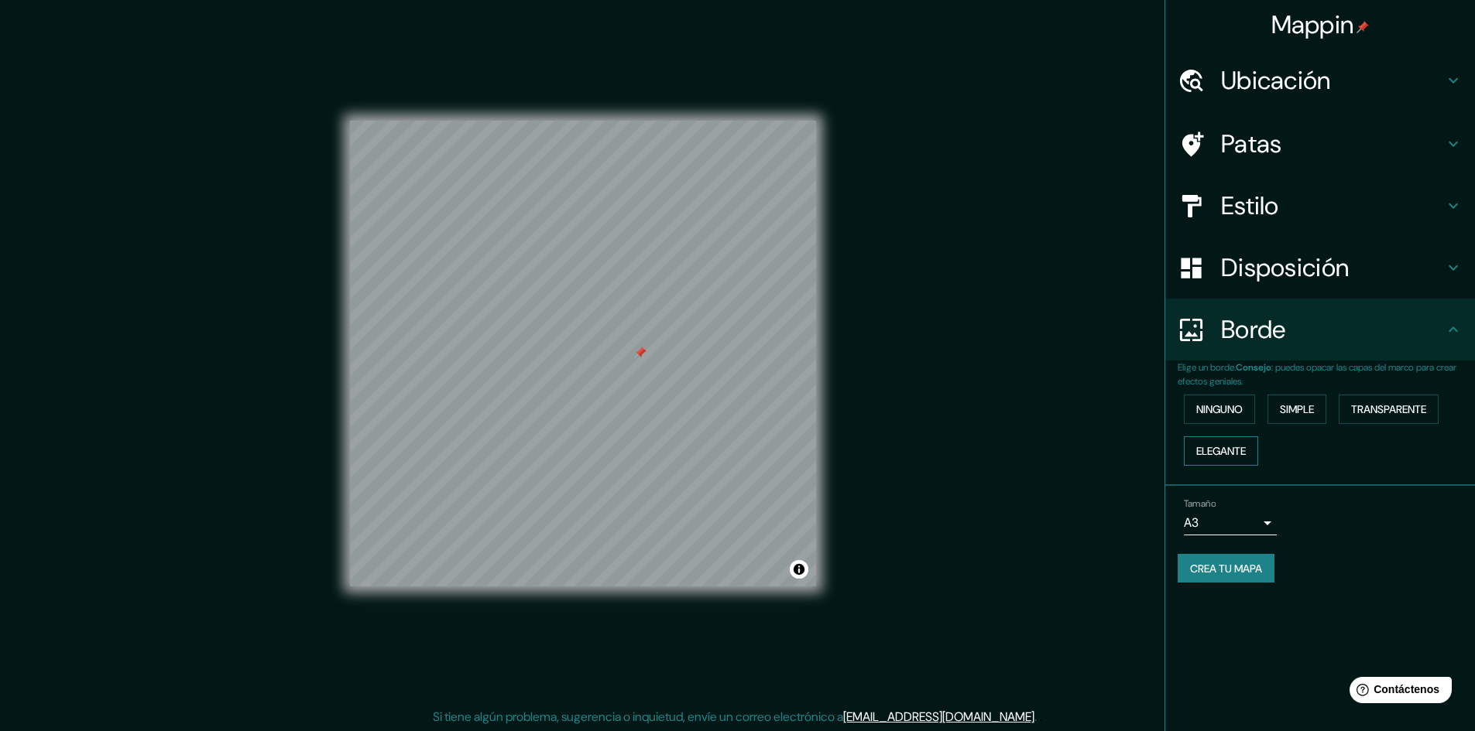
click at [1245, 448] on font "Elegante" at bounding box center [1221, 451] width 50 height 14
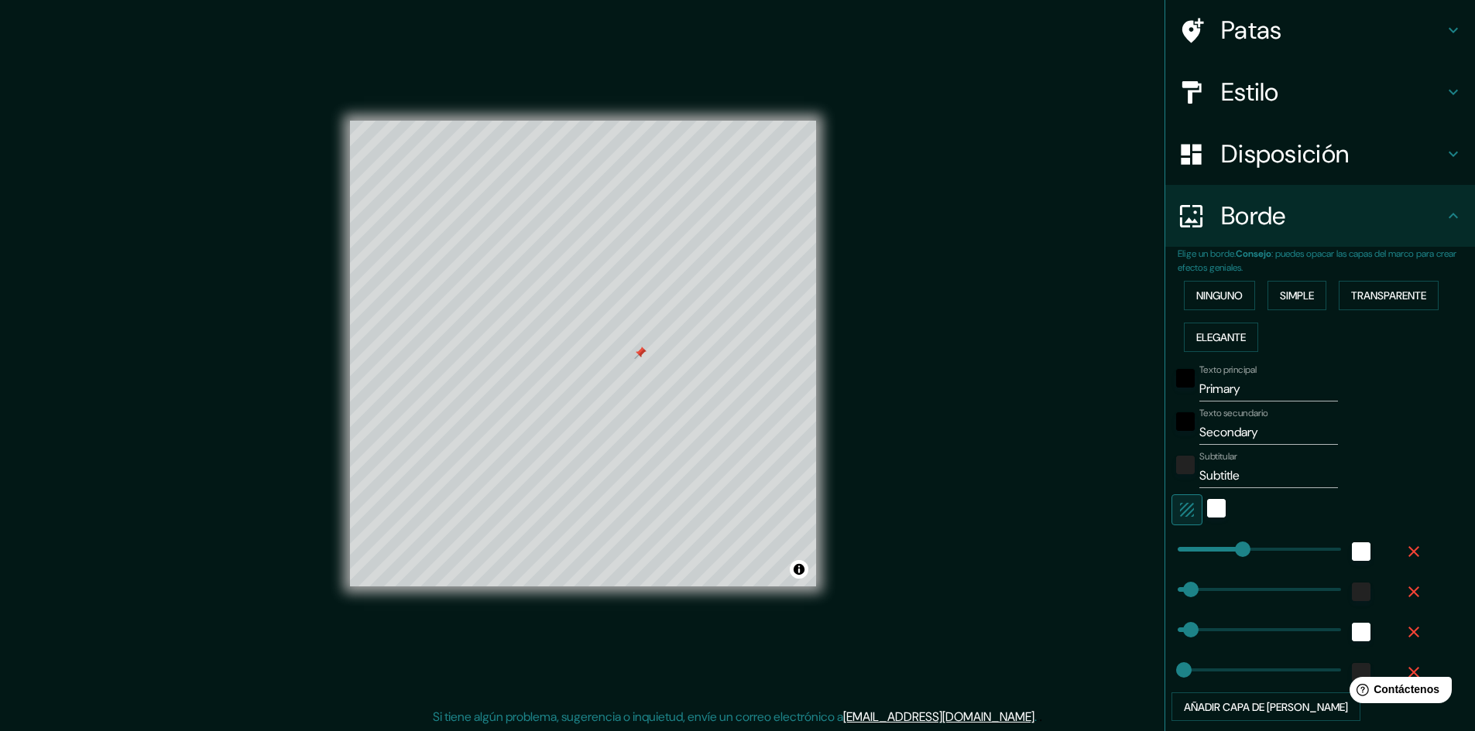
scroll to position [155, 0]
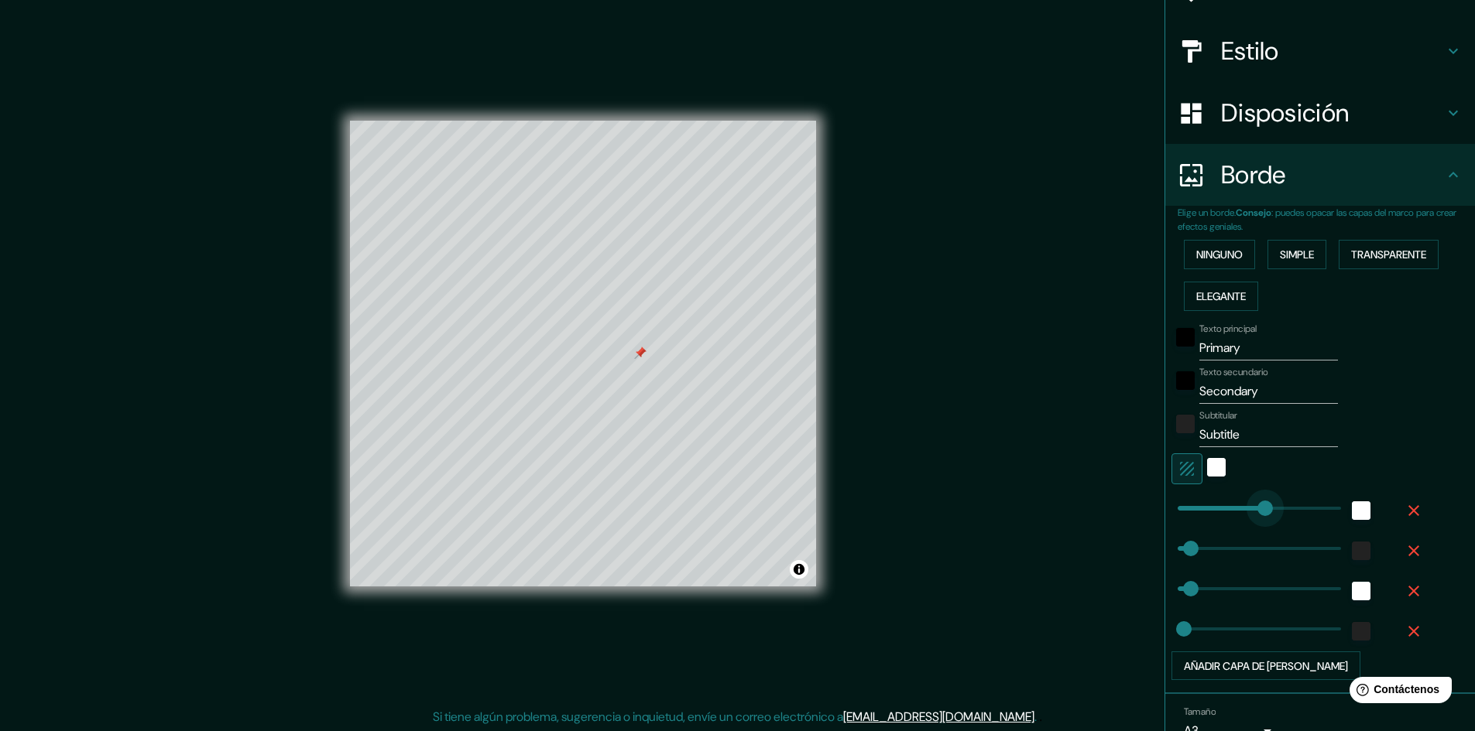
type input "149"
drag, startPoint x: 1341, startPoint y: 529, endPoint x: 1206, endPoint y: 509, distance: 136.9
type input "48"
type input "24"
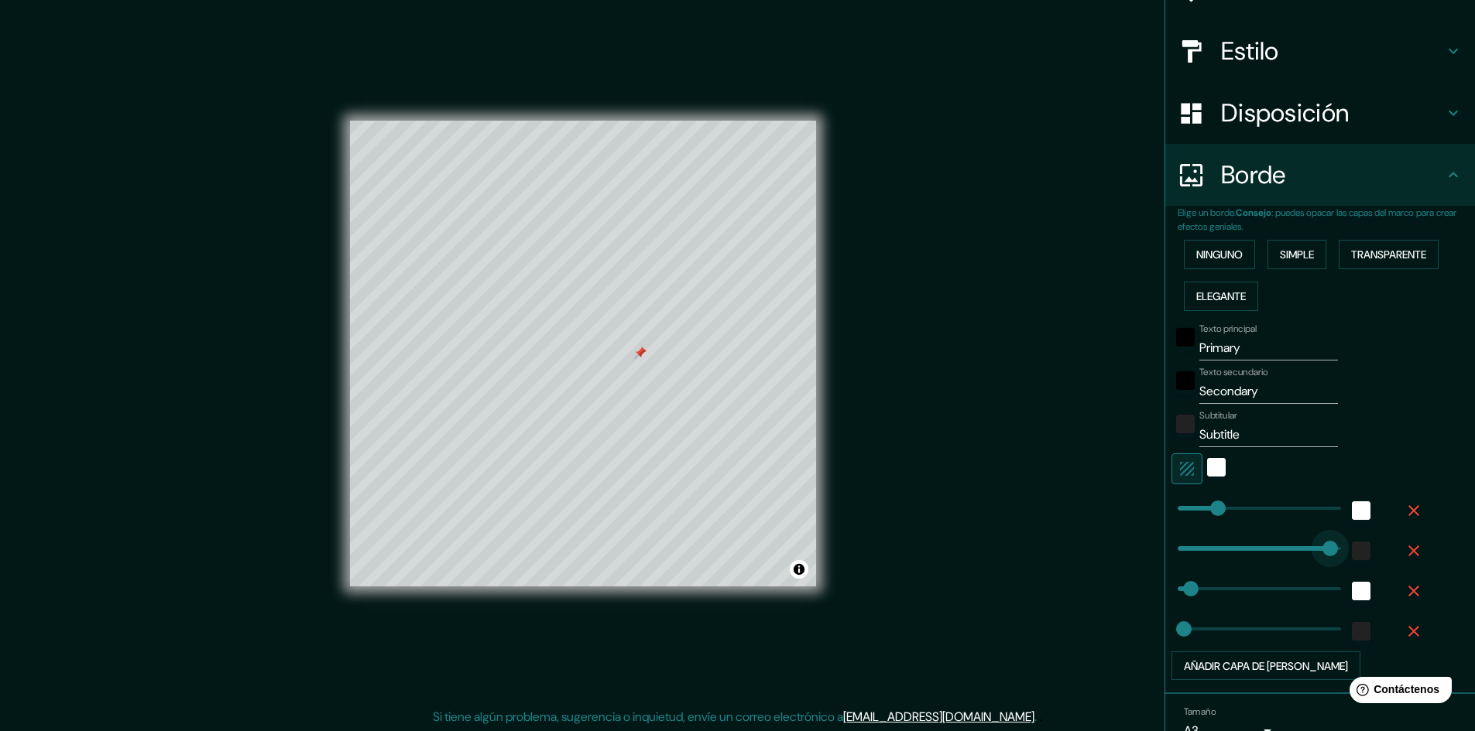
type input "557"
drag, startPoint x: 1183, startPoint y: 546, endPoint x: 1314, endPoint y: 547, distance: 130.8
type input "48"
type input "24"
type input "0"
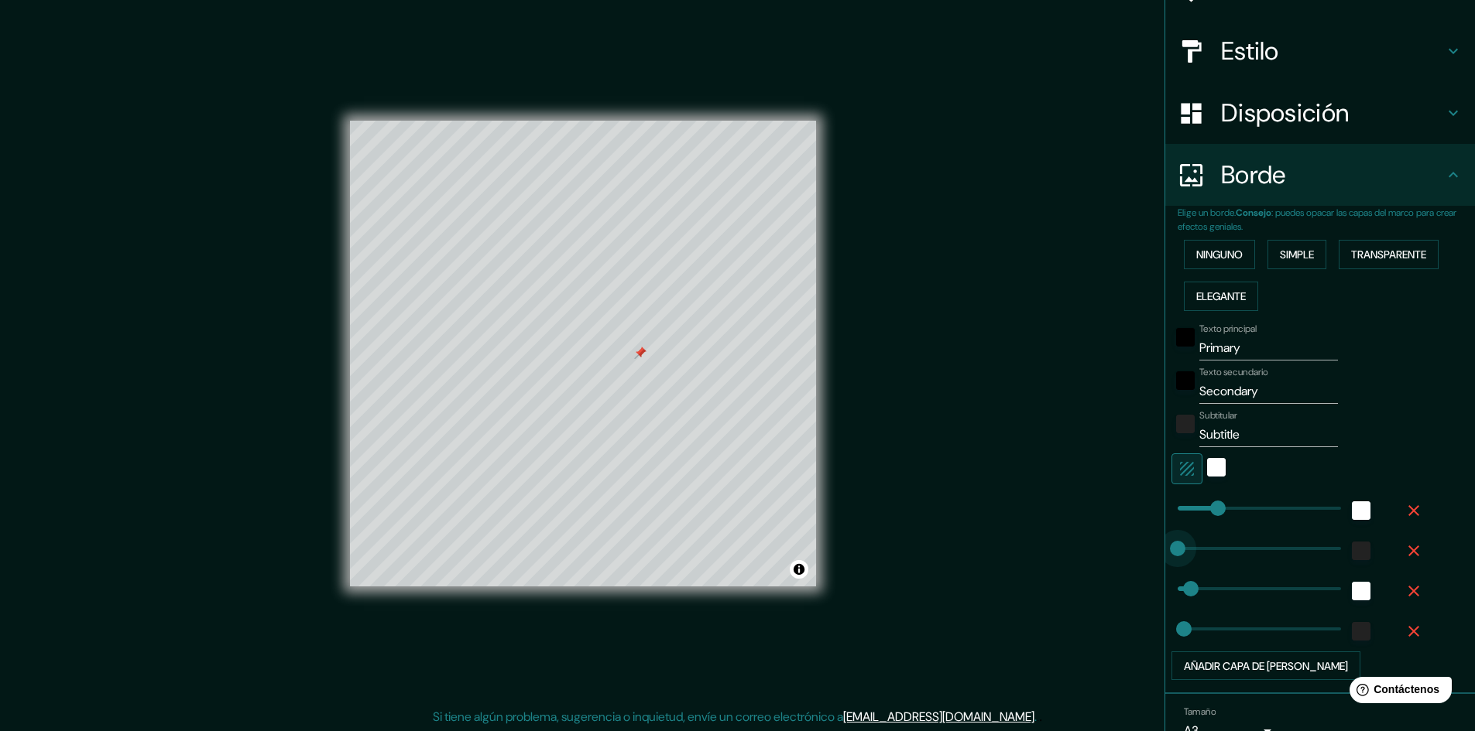
drag, startPoint x: 1310, startPoint y: 546, endPoint x: 1111, endPoint y: 536, distance: 199.2
type input "48"
type input "24"
type input "0"
drag, startPoint x: 1180, startPoint y: 594, endPoint x: 1157, endPoint y: 597, distance: 22.7
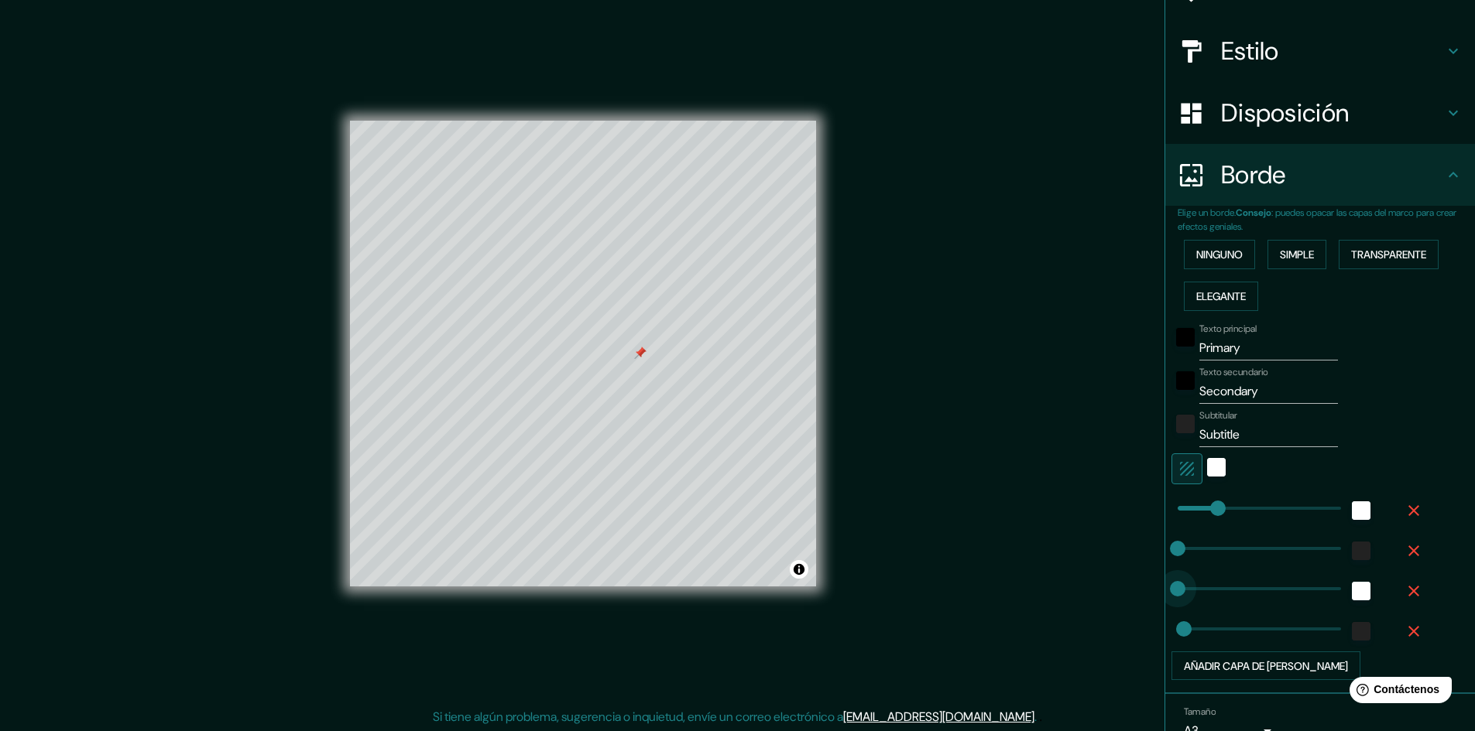
type input "24"
click at [1235, 260] on button "Ninguno" at bounding box center [1218, 254] width 71 height 29
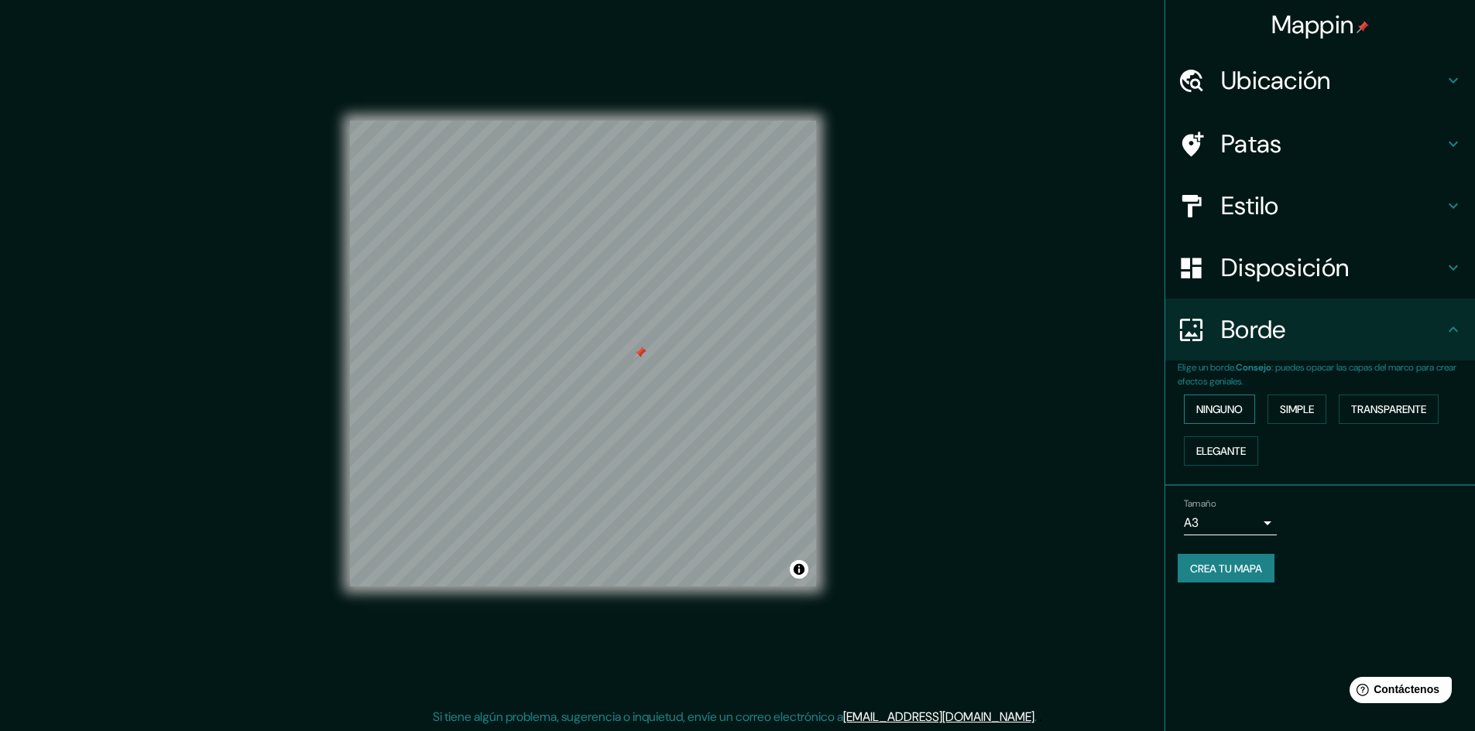
scroll to position [0, 0]
click at [1314, 419] on font "Simple" at bounding box center [1296, 409] width 34 height 20
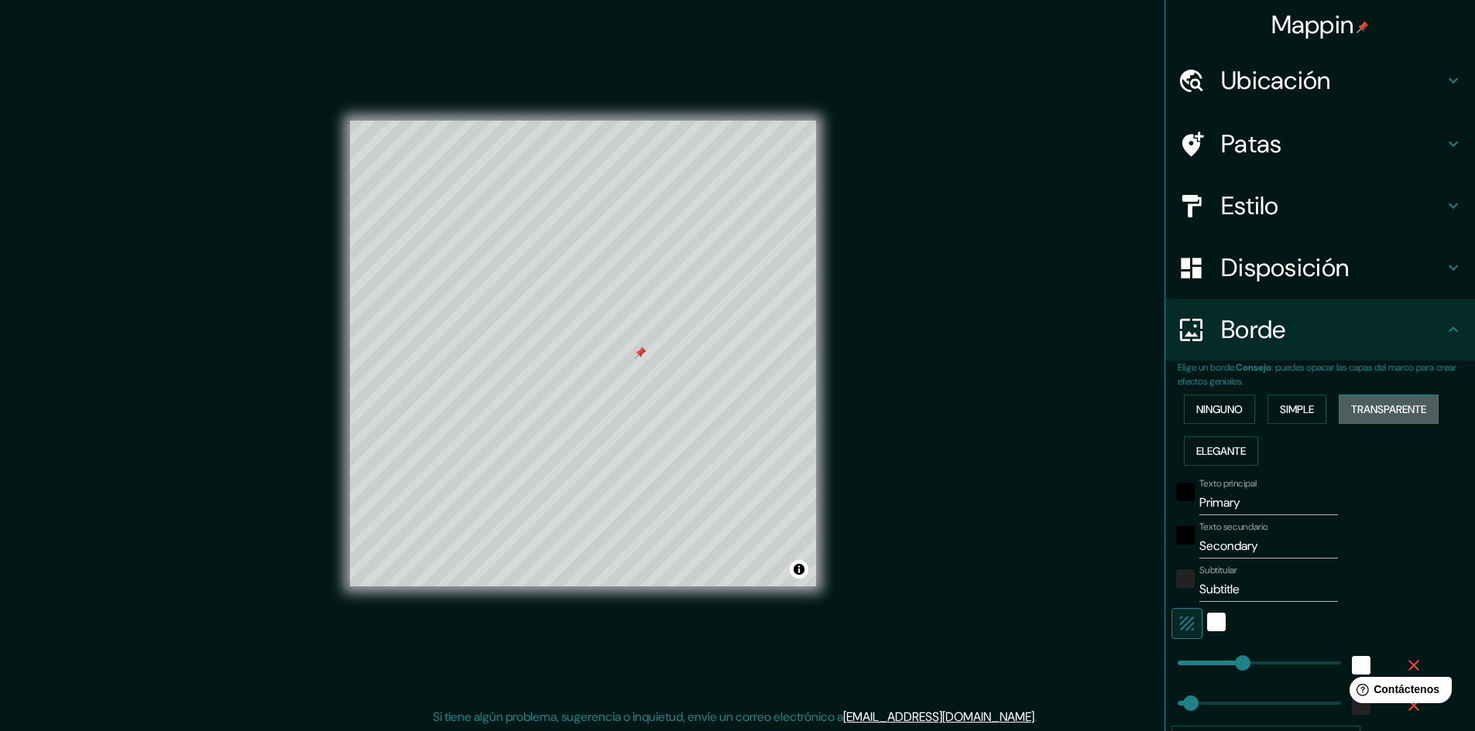
click at [1362, 400] on font "Transparente" at bounding box center [1388, 409] width 75 height 20
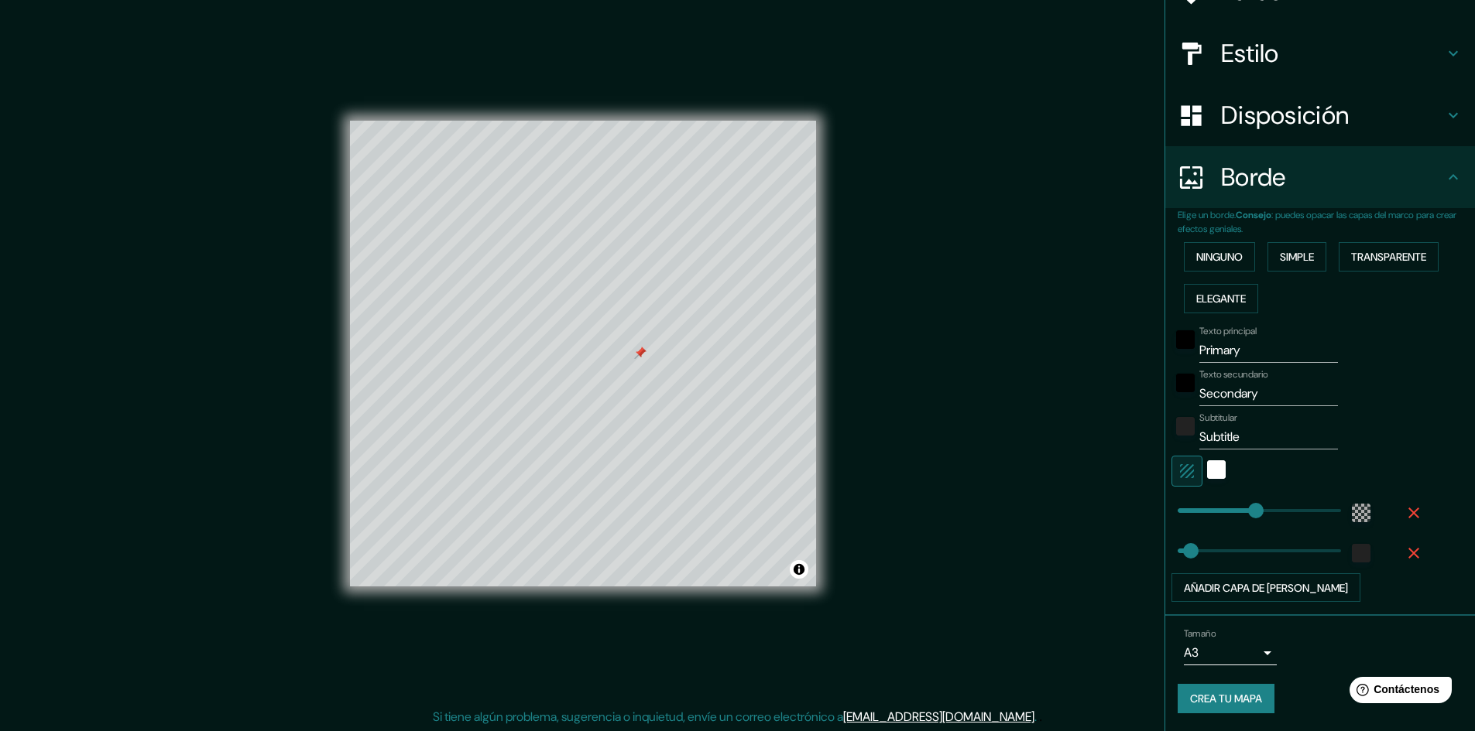
scroll to position [153, 0]
type input "286"
drag, startPoint x: 1246, startPoint y: 506, endPoint x: 1245, endPoint y: 517, distance: 10.9
type input "48"
type input "602"
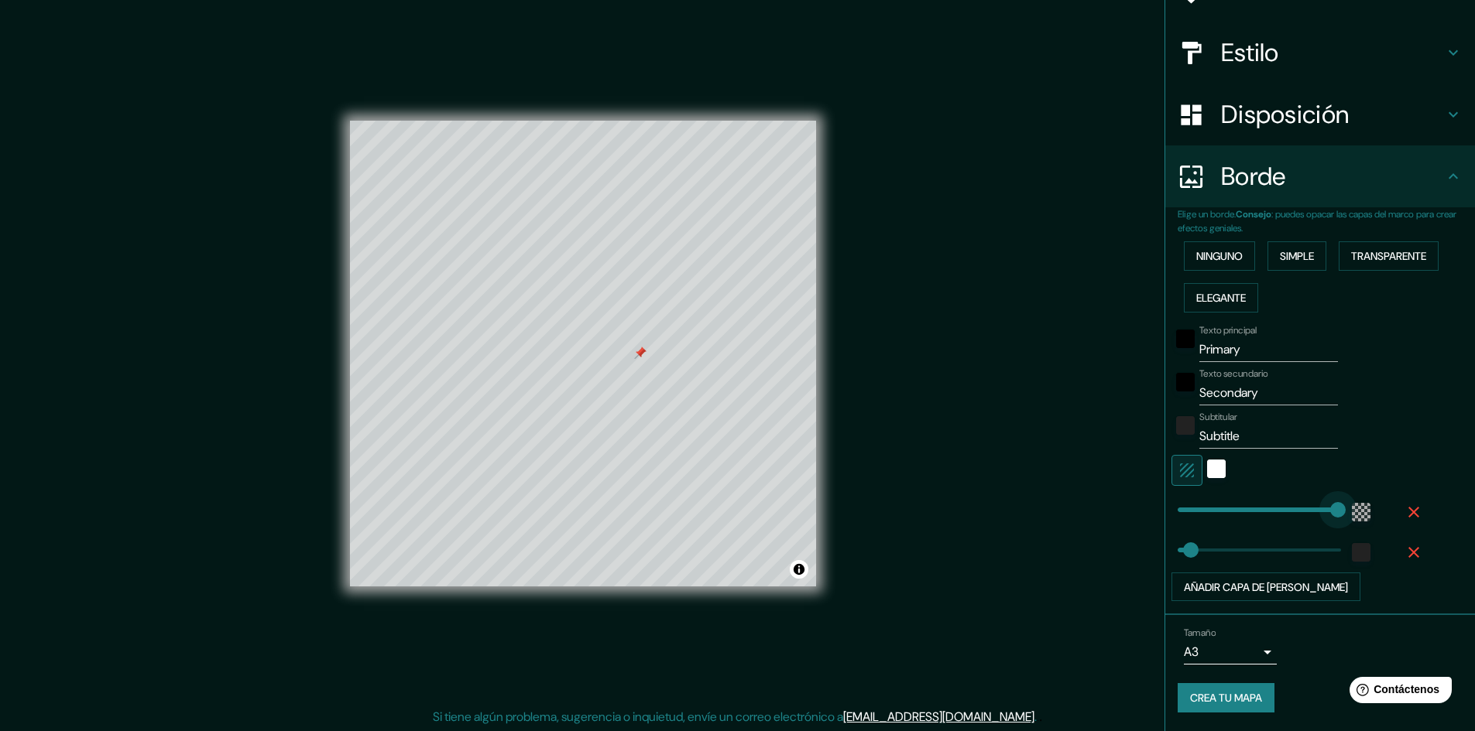
drag, startPoint x: 1264, startPoint y: 513, endPoint x: 1410, endPoint y: 538, distance: 148.4
type input "602"
drag, startPoint x: 1181, startPoint y: 552, endPoint x: 1447, endPoint y: 596, distance: 269.9
type input "0"
drag, startPoint x: 1324, startPoint y: 552, endPoint x: 1150, endPoint y: 564, distance: 173.8
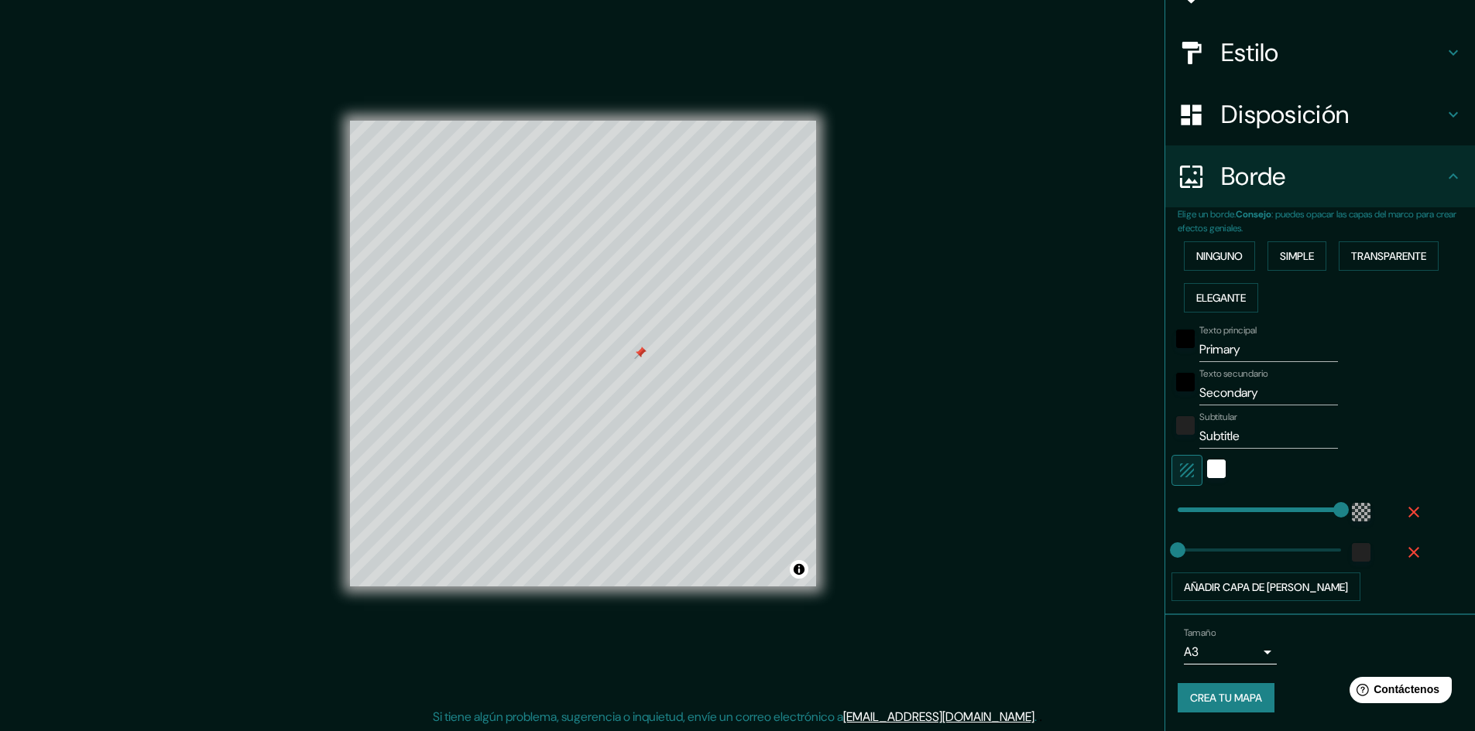
type input "602"
drag, startPoint x: 1166, startPoint y: 541, endPoint x: 1399, endPoint y: 629, distance: 248.9
type input "23"
drag, startPoint x: 1324, startPoint y: 509, endPoint x: 1172, endPoint y: 531, distance: 154.1
type input "602"
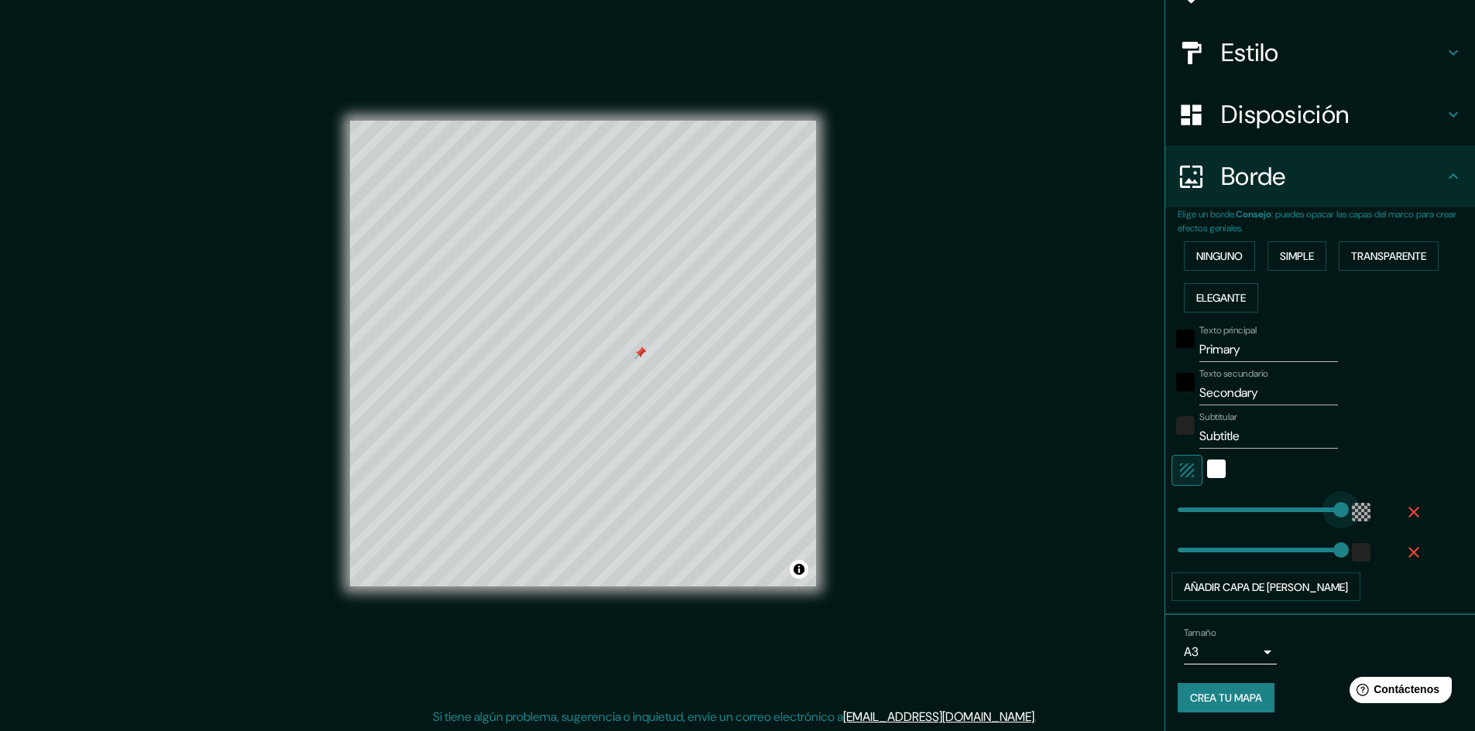
drag, startPoint x: 1173, startPoint y: 520, endPoint x: 1439, endPoint y: 543, distance: 266.4
